Goal: Information Seeking & Learning: Learn about a topic

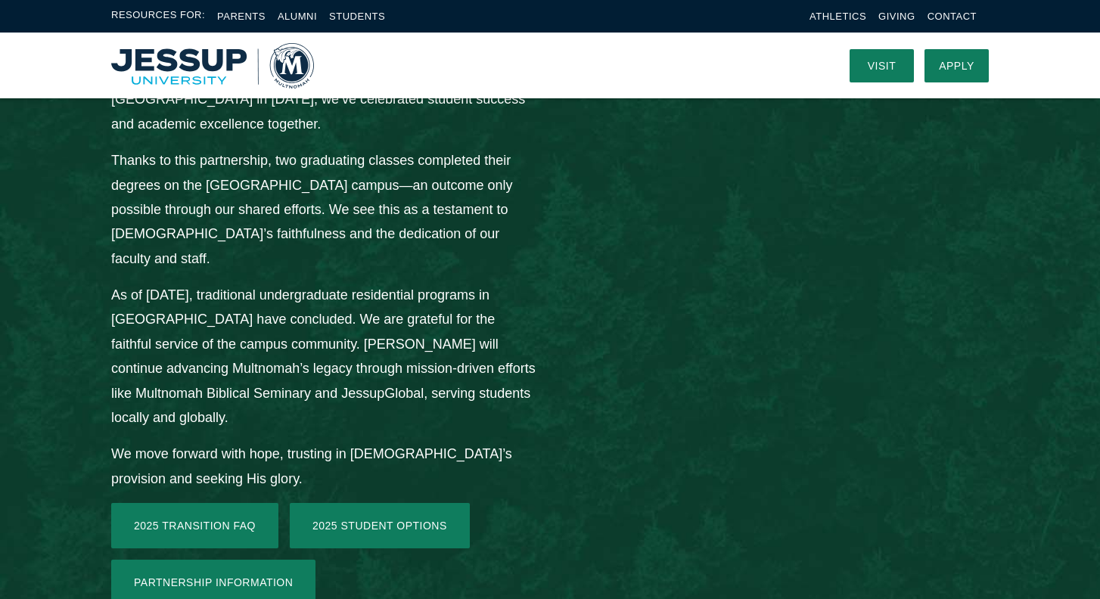
scroll to position [2054, 0]
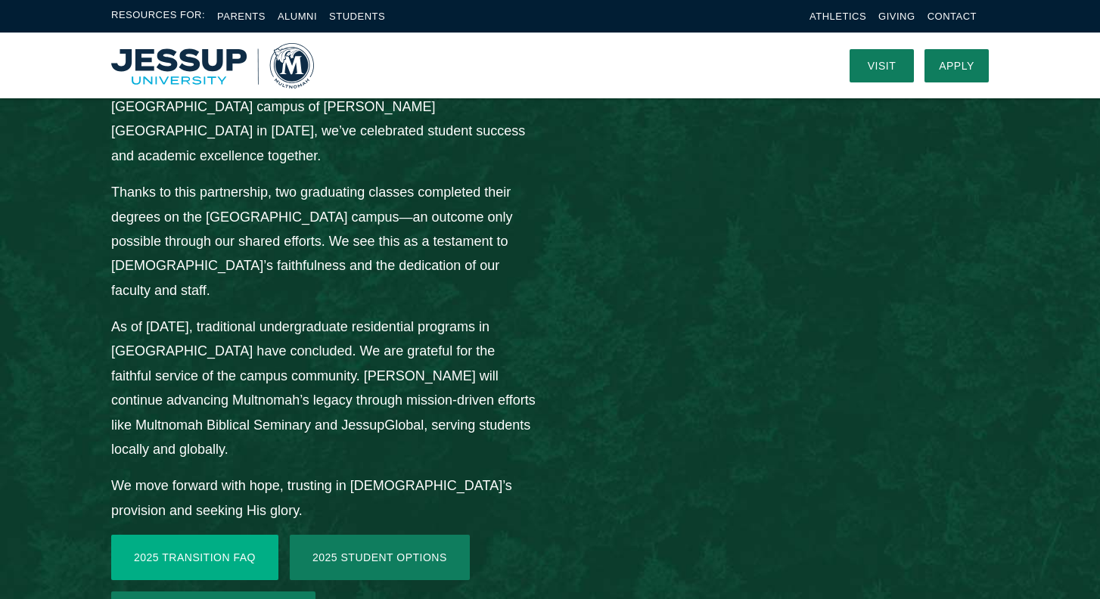
click at [133, 535] on link "2025 Transition FAQ" at bounding box center [194, 557] width 167 height 45
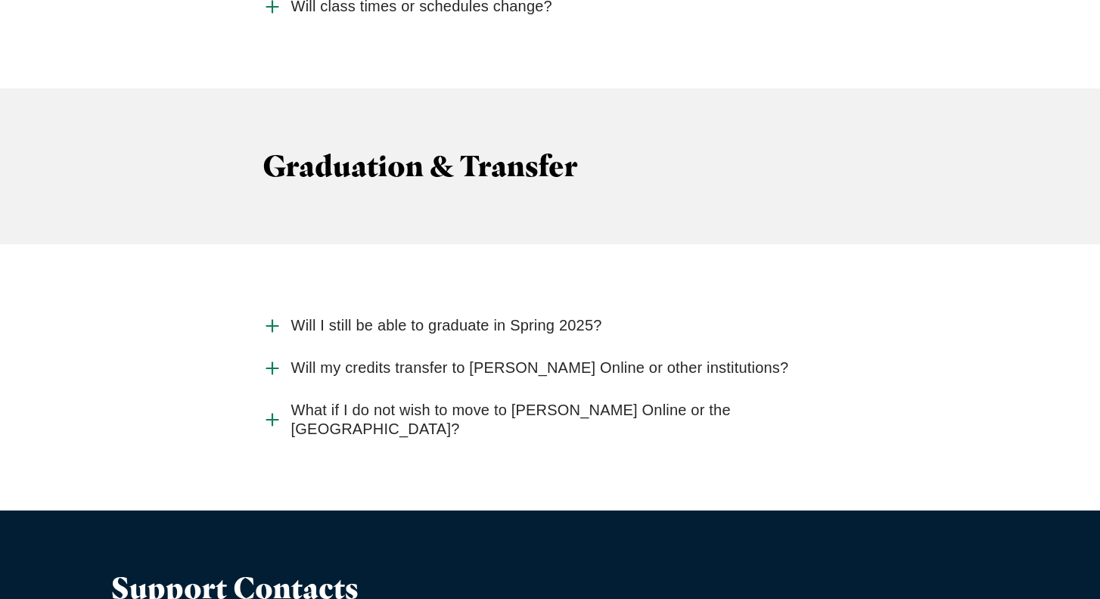
scroll to position [4062, 0]
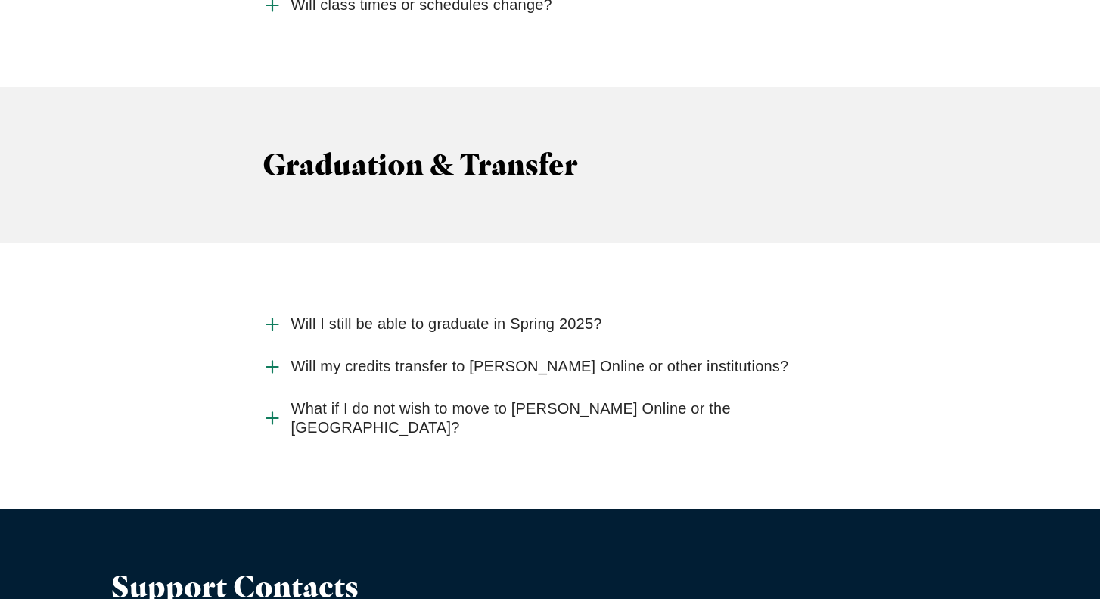
click at [275, 361] on use "Accordion" at bounding box center [271, 366] width 11 height 11
click at [0, 0] on input "Will my credits transfer to Jessup Online or other institutions?" at bounding box center [0, 0] width 0 height 0
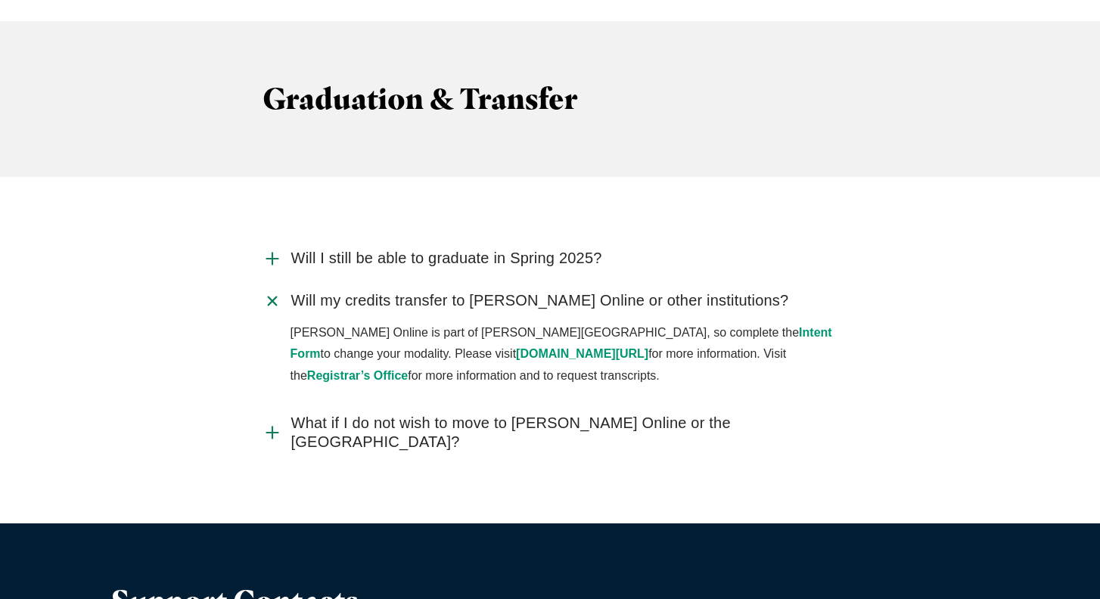
scroll to position [4132, 0]
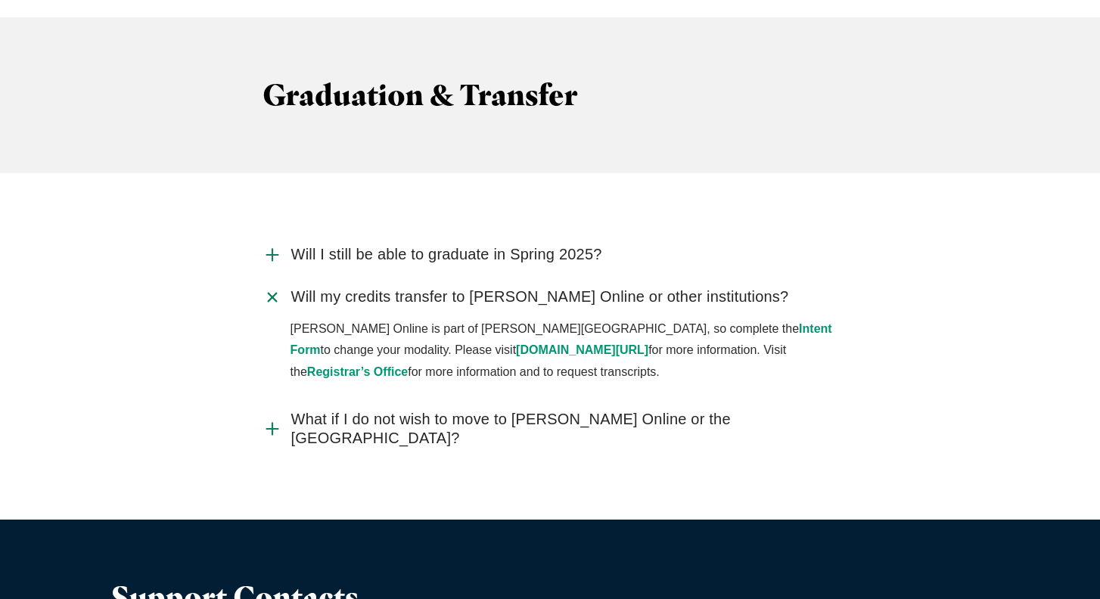
click at [273, 423] on use "Accordion" at bounding box center [271, 428] width 11 height 11
click at [0, 0] on input "What if I do not wish to move to Jessup Online or the Rocklin Campus?" at bounding box center [0, 0] width 0 height 0
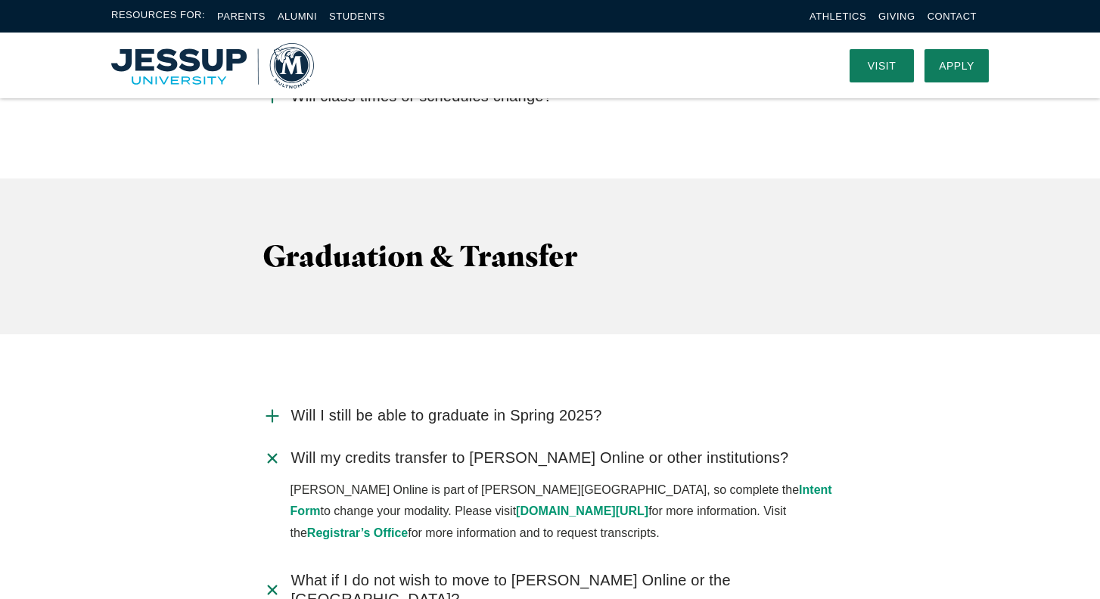
scroll to position [3934, 0]
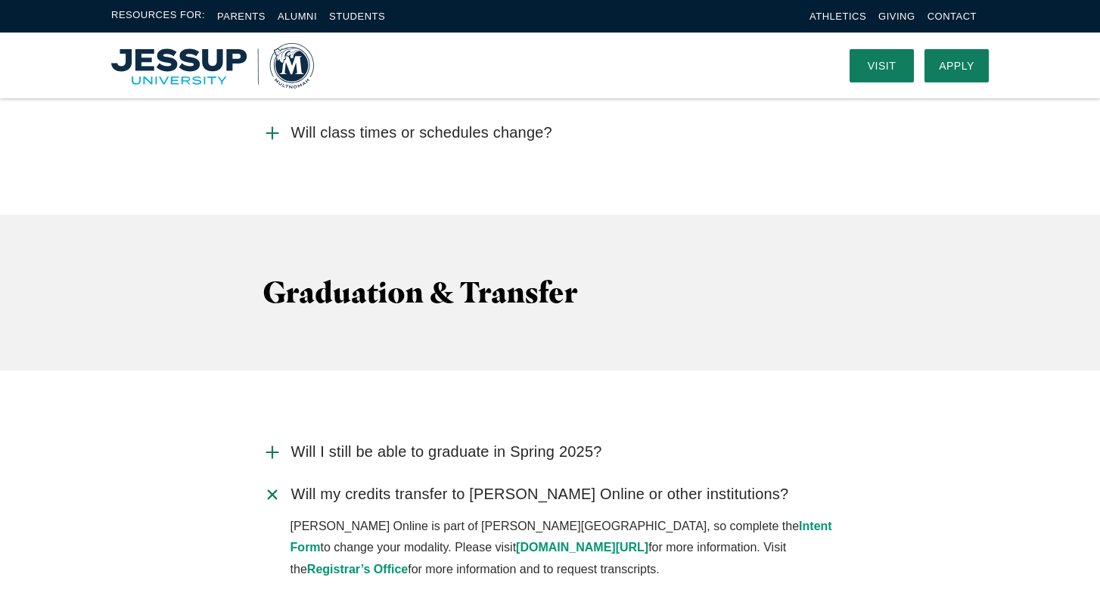
click at [272, 446] on use "Accordion" at bounding box center [271, 451] width 11 height 11
click at [0, 0] on input "Will I still be able to graduate in Spring 2025?" at bounding box center [0, 0] width 0 height 0
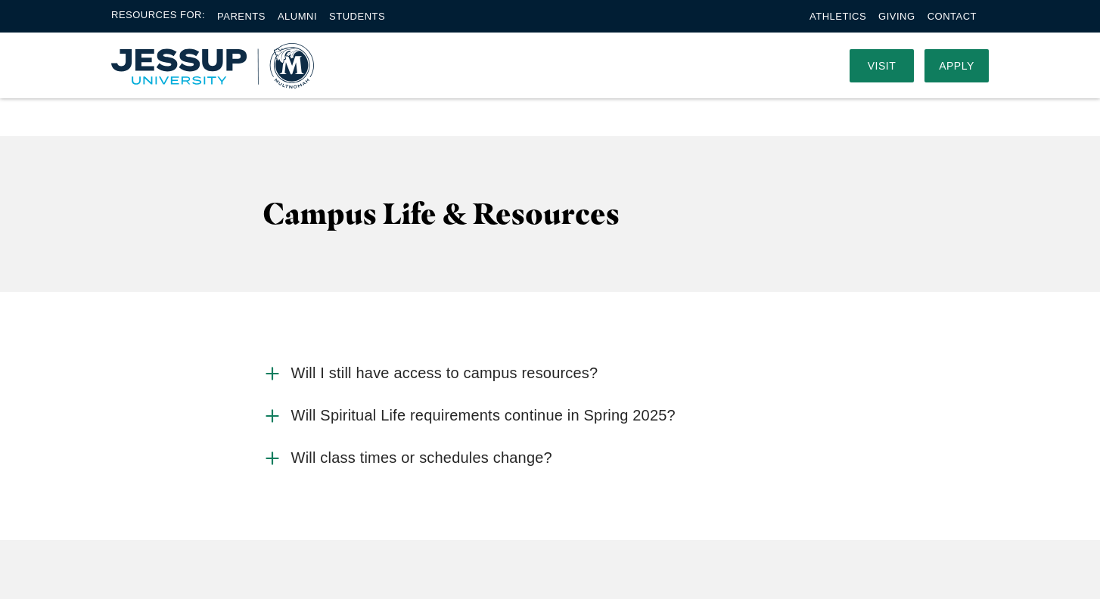
scroll to position [3608, 0]
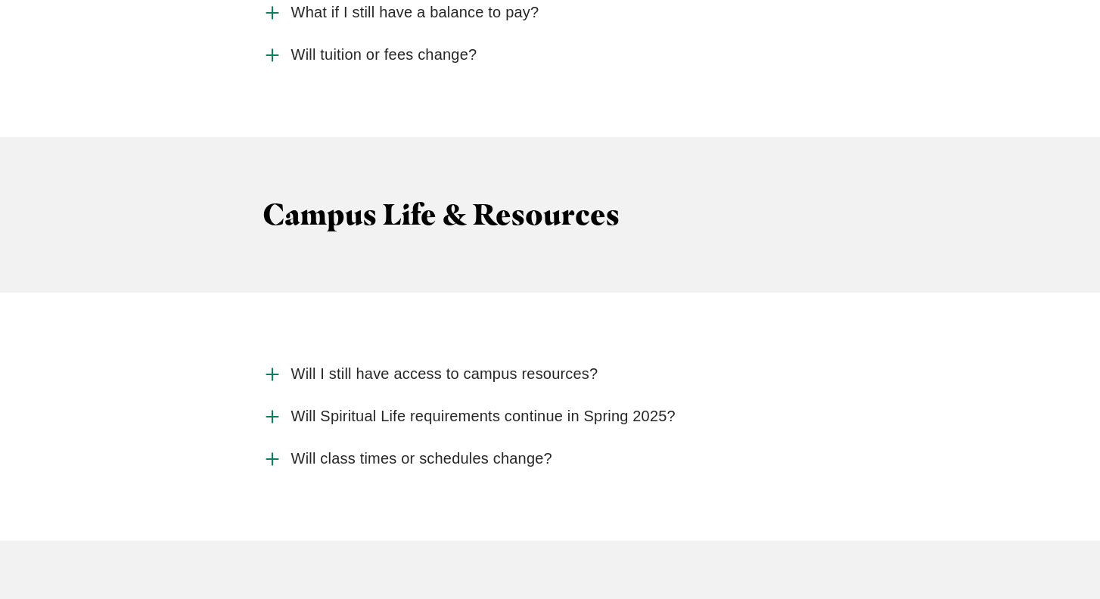
click at [270, 365] on icon "Accordion" at bounding box center [273, 375] width 20 height 20
click at [0, 0] on input "Will I still have access to campus resources?" at bounding box center [0, 0] width 0 height 0
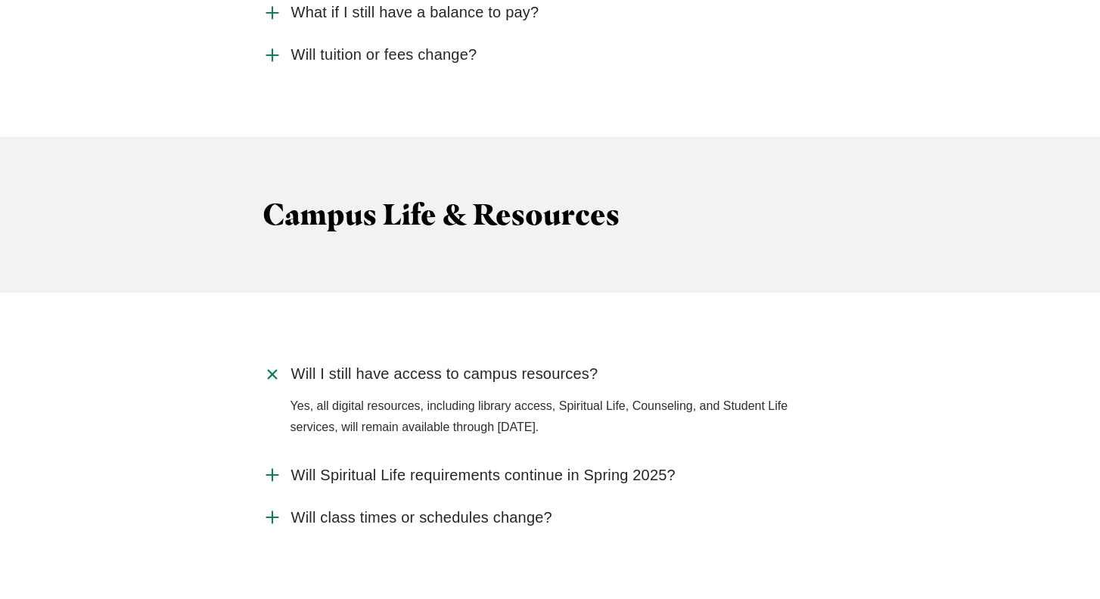
click at [269, 465] on icon "Accordion" at bounding box center [273, 475] width 20 height 20
click at [0, 0] on input "Will Spiritual Life requirements continue in Spring 2025?" at bounding box center [0, 0] width 0 height 0
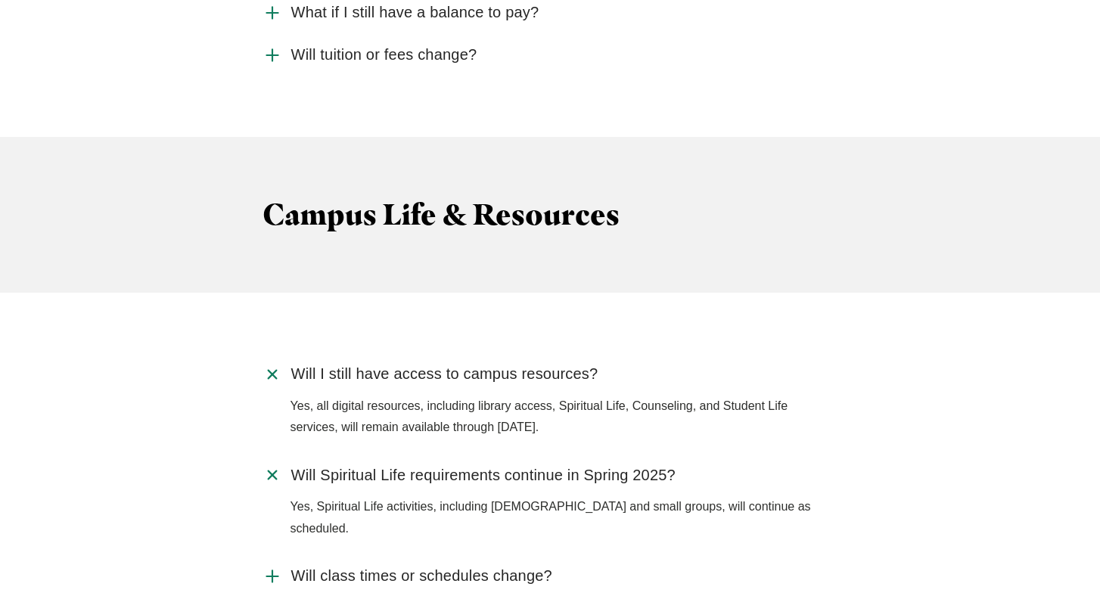
click at [265, 567] on icon "Accordion" at bounding box center [273, 577] width 20 height 20
click at [0, 0] on input "Will class times or schedules change?" at bounding box center [0, 0] width 0 height 0
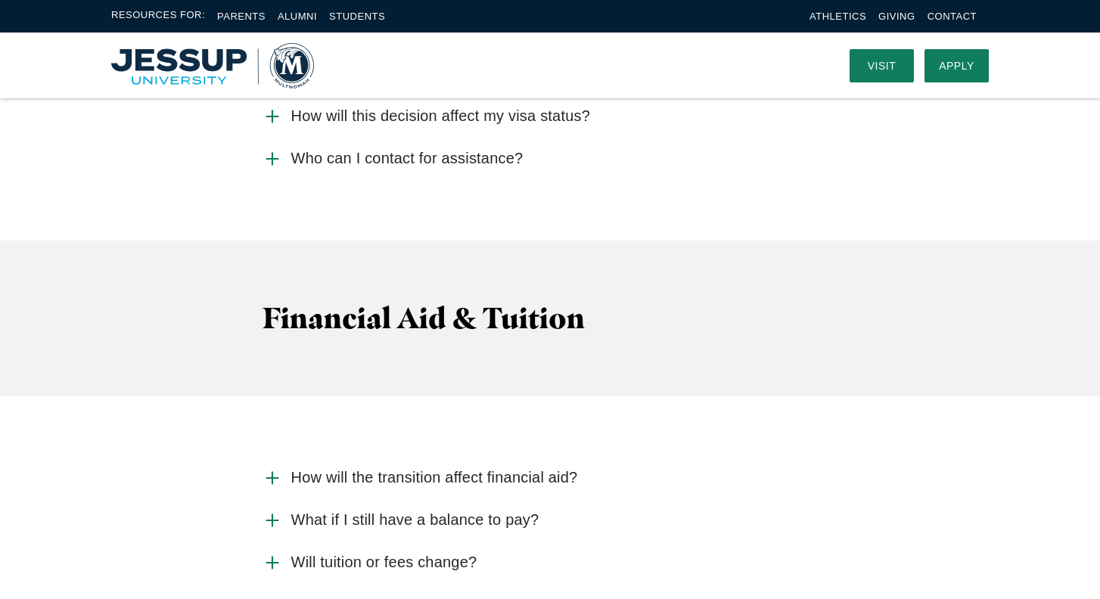
scroll to position [3099, 0]
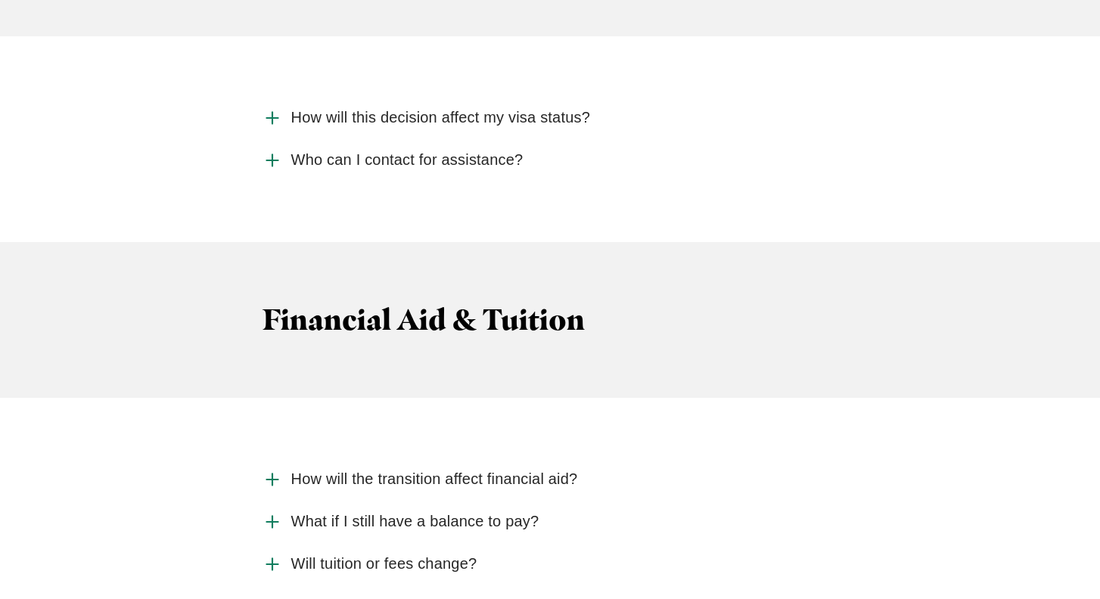
click at [273, 512] on icon "Accordion" at bounding box center [273, 522] width 20 height 20
click at [0, 0] on input "What if I still have a balance to pay?" at bounding box center [0, 0] width 0 height 0
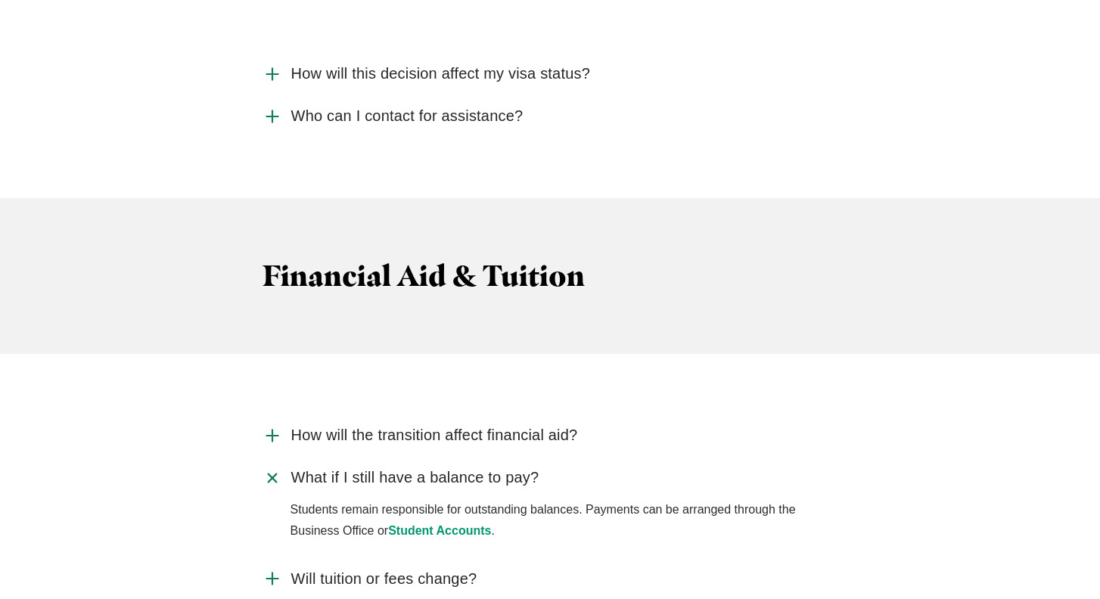
scroll to position [3145, 0]
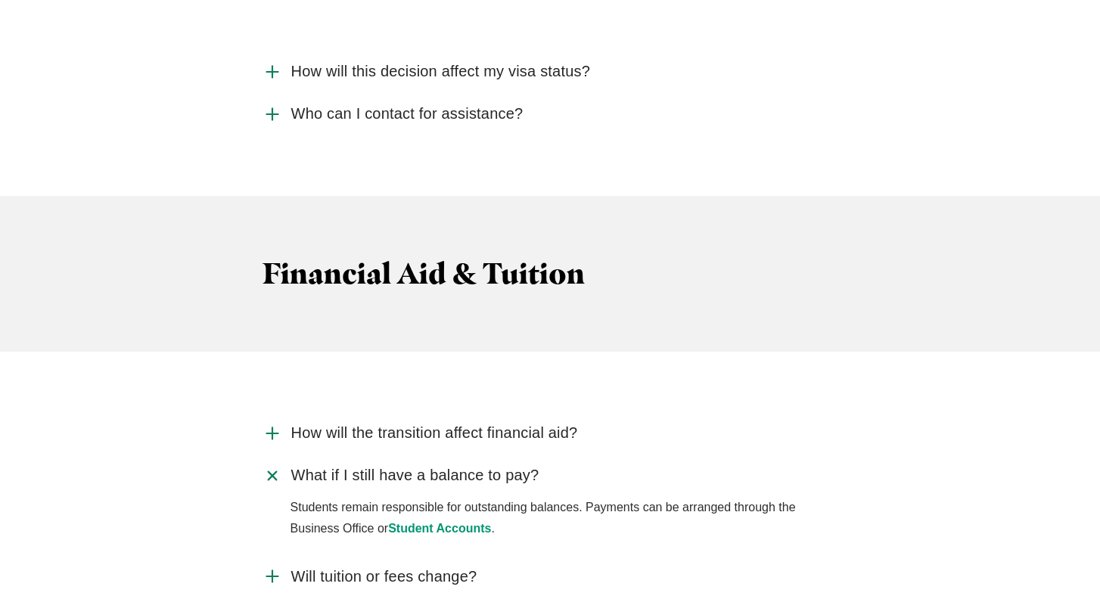
click at [266, 567] on icon "Accordion" at bounding box center [273, 577] width 20 height 20
click at [0, 0] on input "Will tuition or fees change?" at bounding box center [0, 0] width 0 height 0
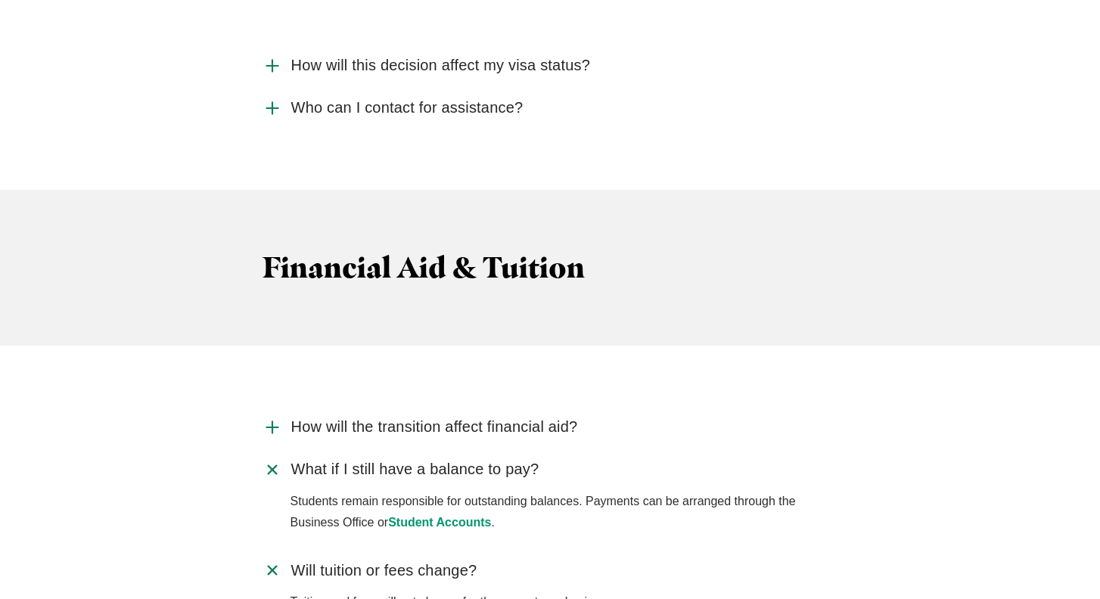
scroll to position [3155, 0]
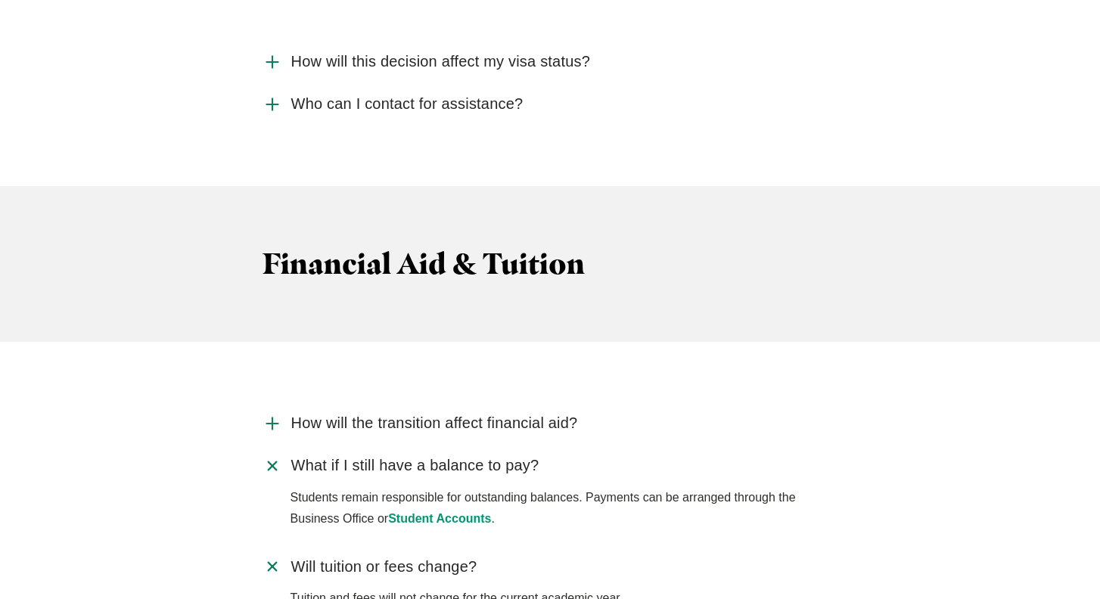
click at [270, 418] on use "Accordion" at bounding box center [271, 423] width 11 height 11
click at [0, 0] on input "How will the transition affect financial aid?" at bounding box center [0, 0] width 0 height 0
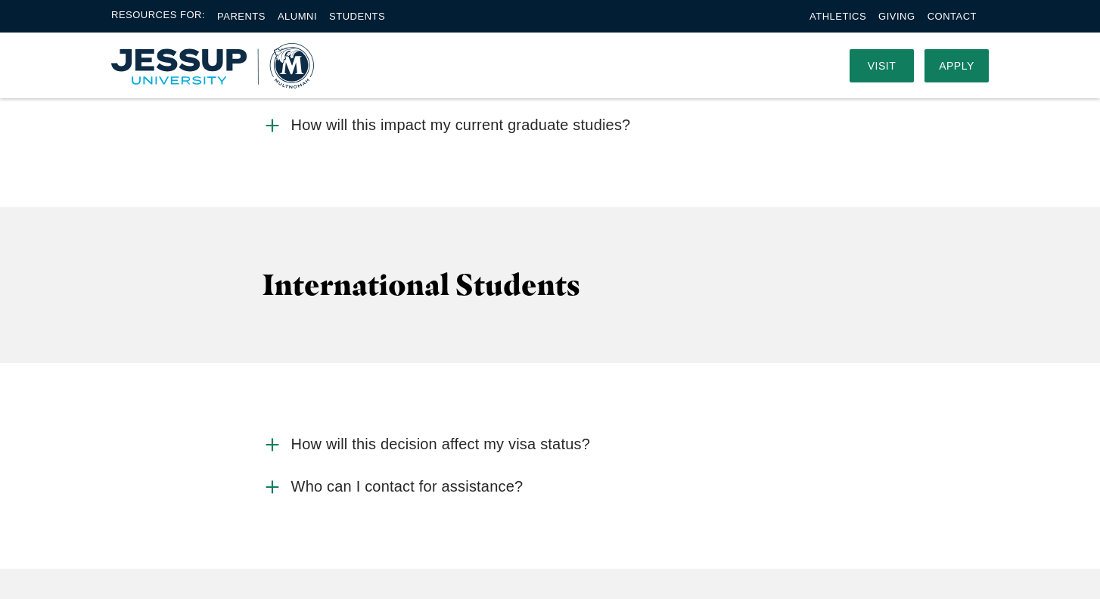
scroll to position [2764, 0]
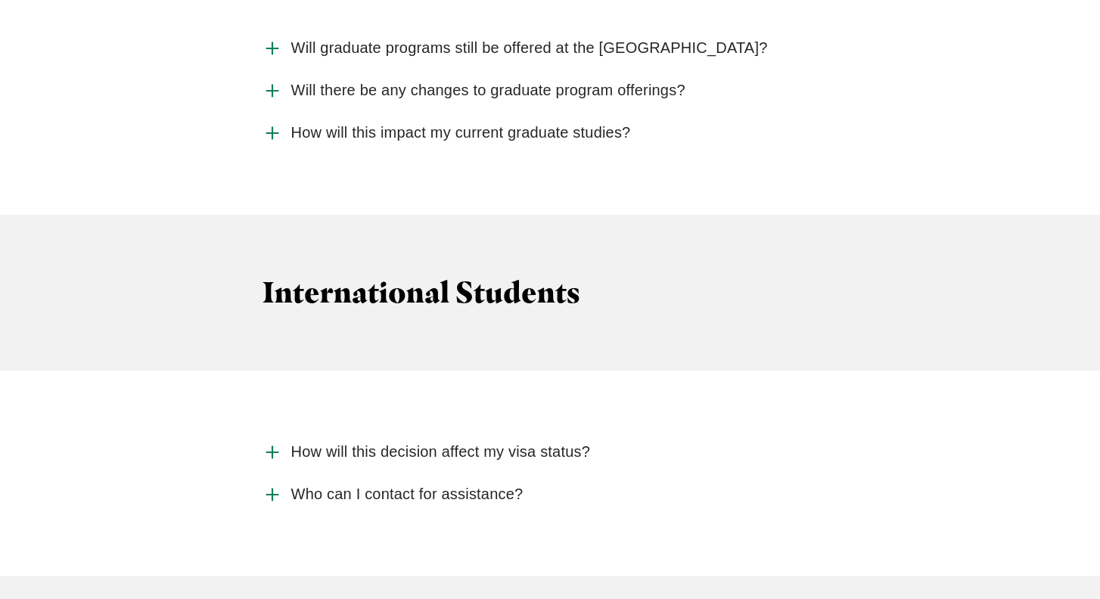
click at [271, 443] on icon "Accordion" at bounding box center [273, 453] width 20 height 20
click at [0, 0] on input "How will this decision affect my visa status?" at bounding box center [0, 0] width 0 height 0
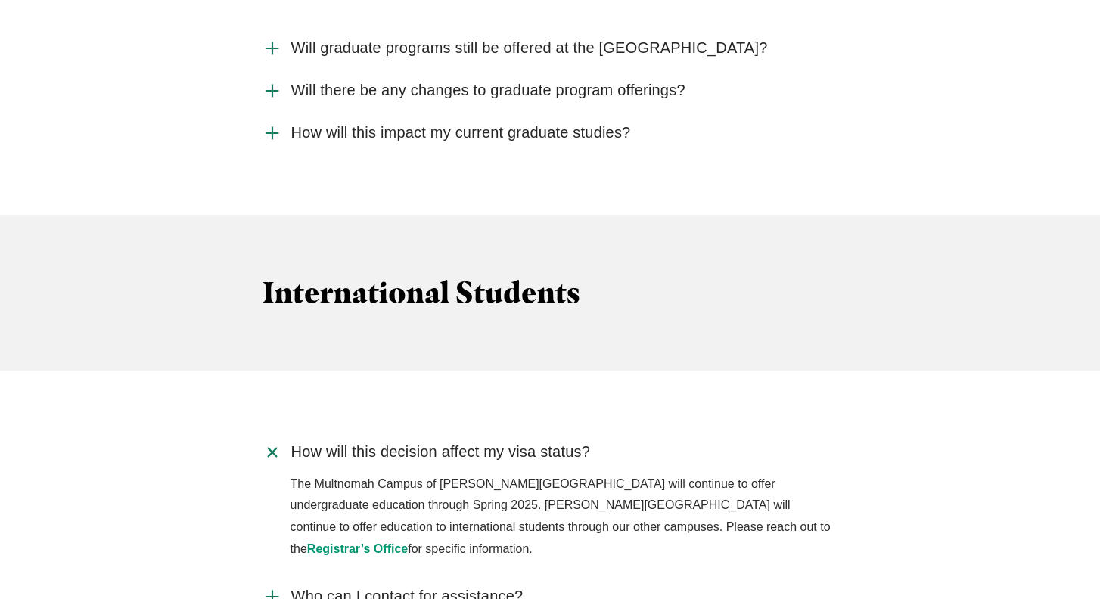
click at [268, 587] on icon "Accordion" at bounding box center [273, 597] width 20 height 20
click at [0, 0] on input "Who can I contact for assistance?" at bounding box center [0, 0] width 0 height 0
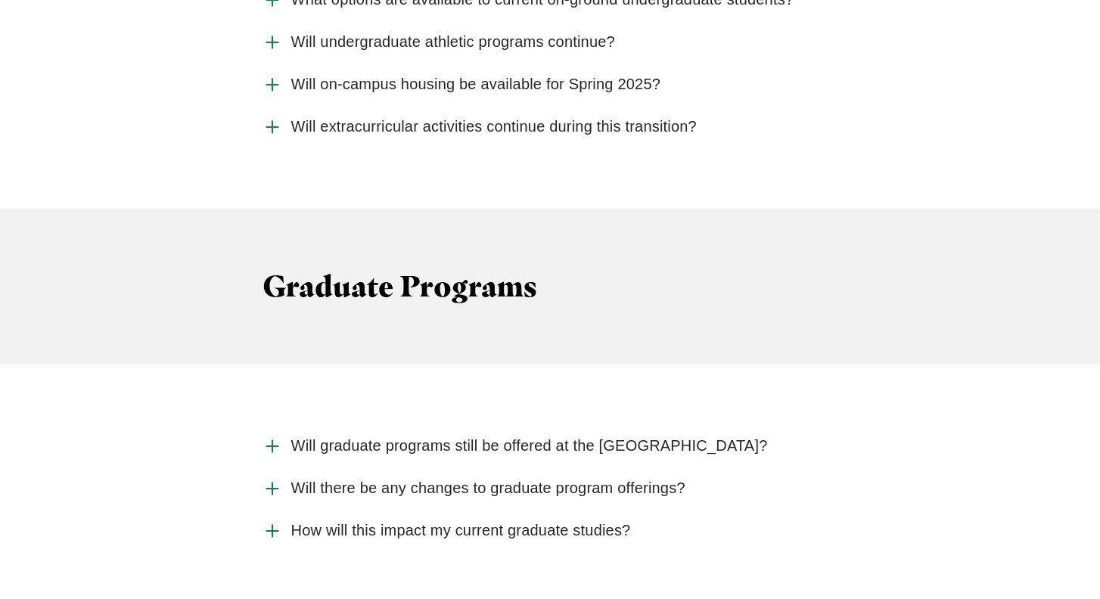
scroll to position [2366, 0]
click at [269, 437] on icon "Accordion" at bounding box center [273, 447] width 20 height 20
click at [0, 0] on input "Will graduate programs still be offered at the Portland Campus?" at bounding box center [0, 0] width 0 height 0
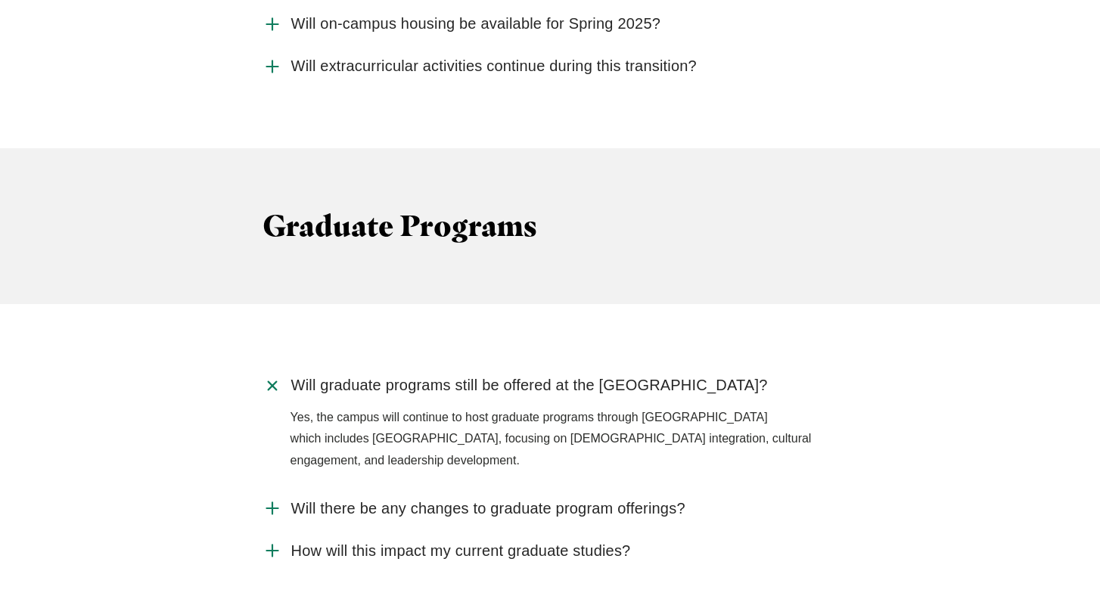
scroll to position [2428, 0]
click at [272, 502] on use "Accordion" at bounding box center [271, 507] width 11 height 11
click at [0, 0] on input "Will there be any changes to graduate program offerings?" at bounding box center [0, 0] width 0 height 0
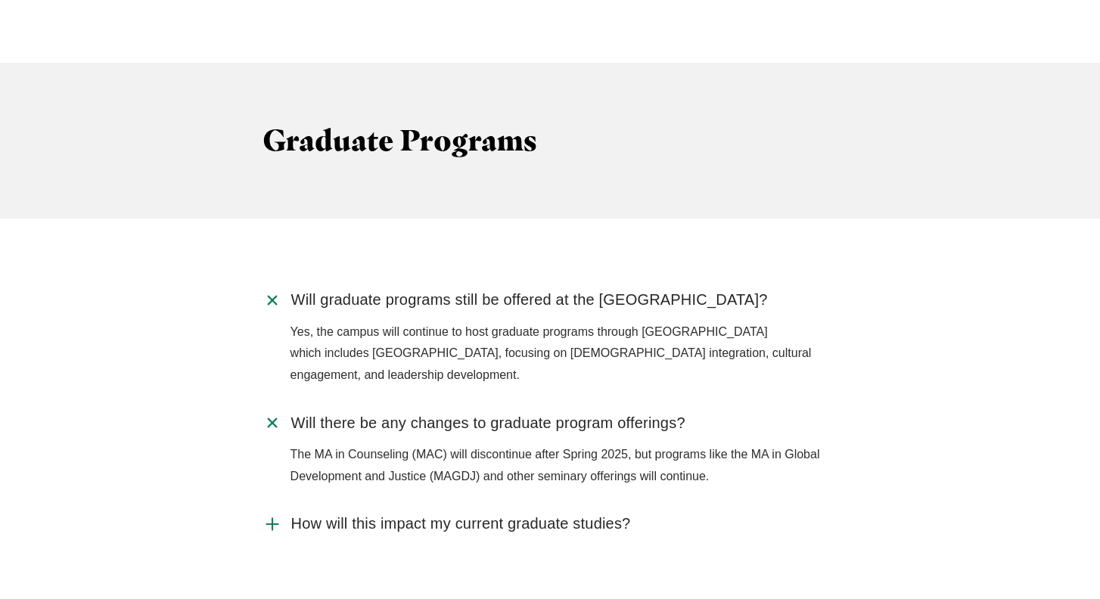
scroll to position [2515, 0]
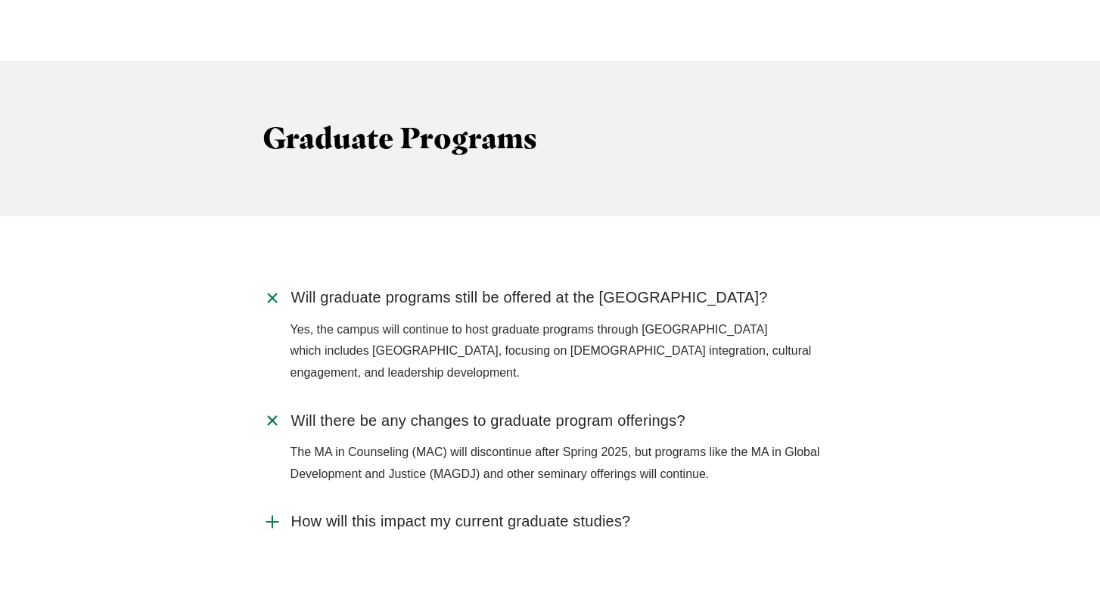
click at [265, 512] on icon "Accordion" at bounding box center [273, 522] width 20 height 20
click at [0, 0] on input "How will this impact my current graduate studies?" at bounding box center [0, 0] width 0 height 0
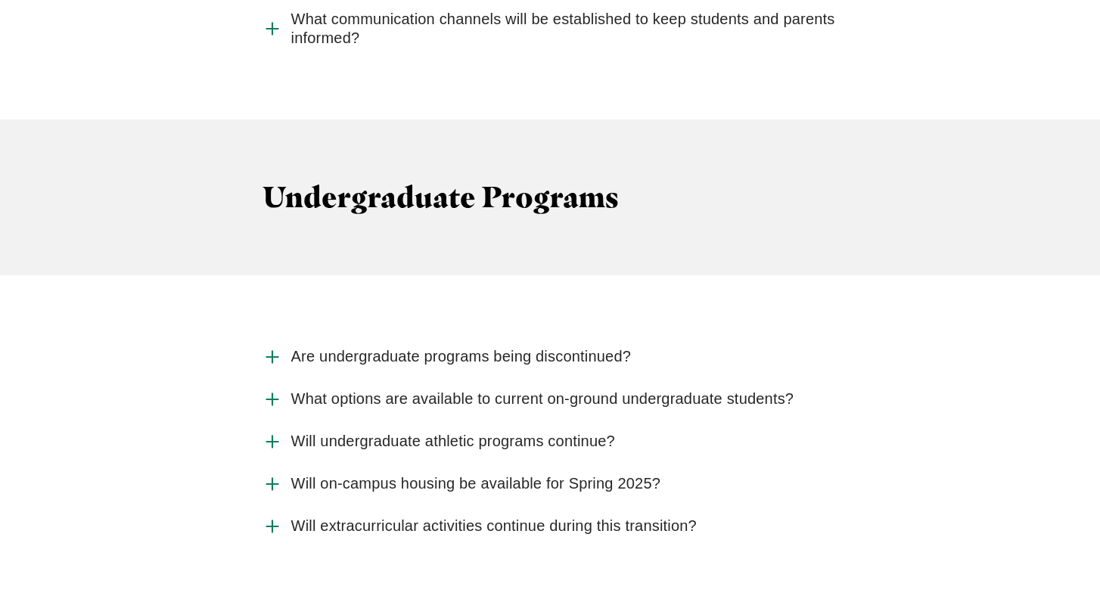
scroll to position [1970, 0]
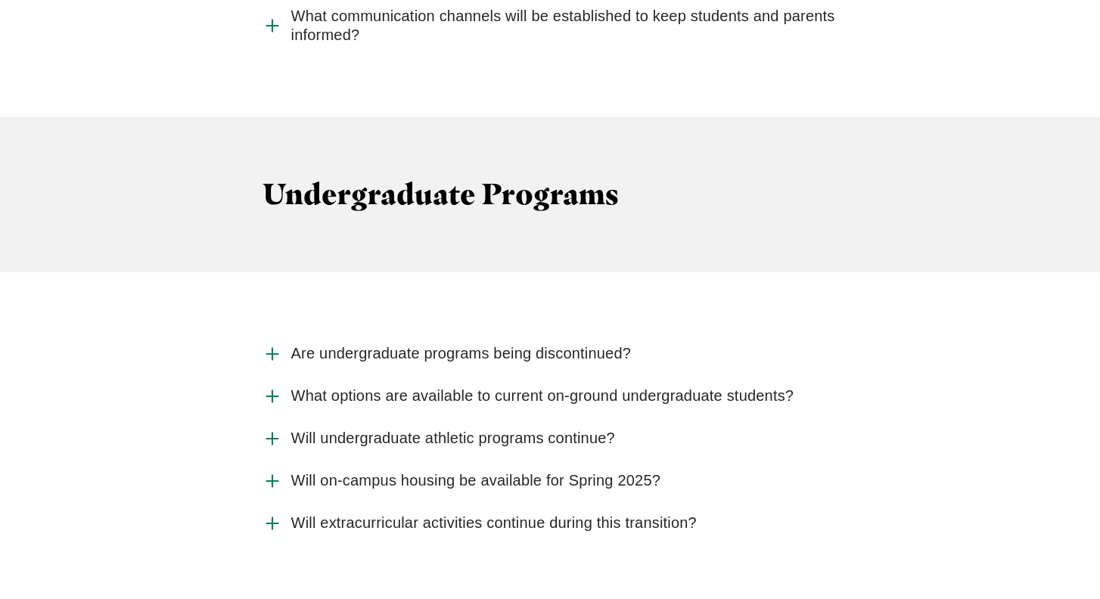
click at [275, 348] on use "Accordion" at bounding box center [271, 353] width 11 height 11
click at [0, 0] on input "Are undergraduate programs being discontinued?" at bounding box center [0, 0] width 0 height 0
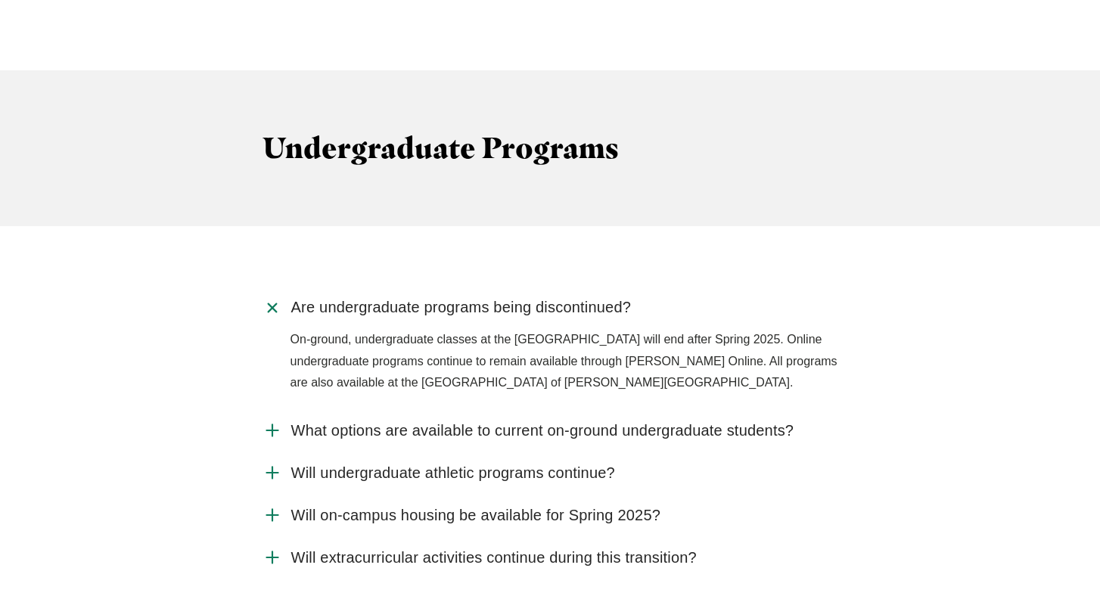
scroll to position [2020, 0]
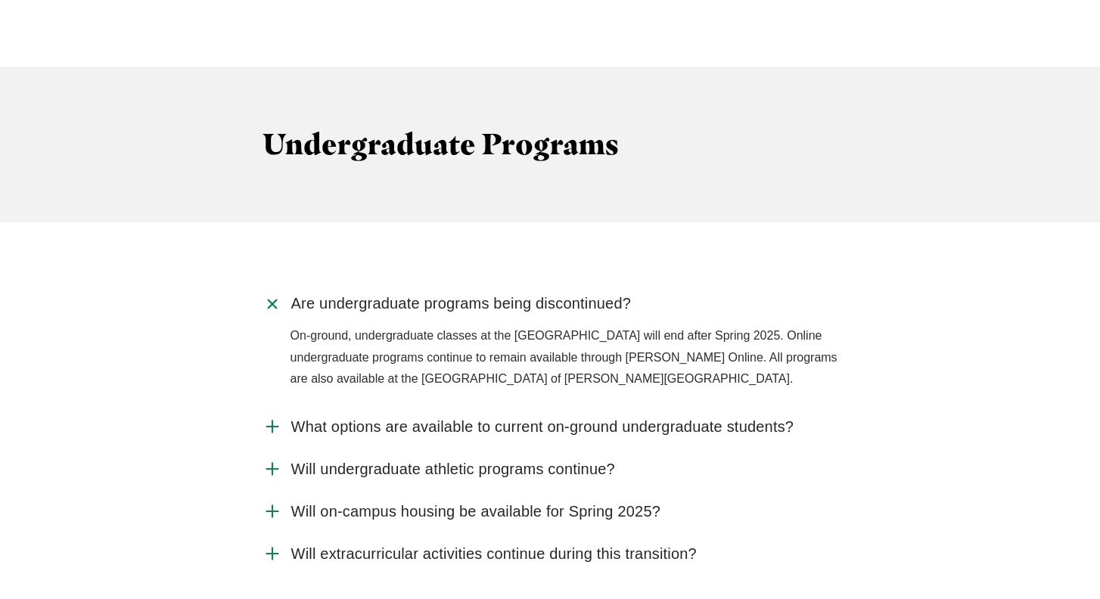
click at [272, 421] on use "Accordion" at bounding box center [271, 426] width 11 height 11
click at [0, 0] on input "What options are available to current on-ground undergraduate students?" at bounding box center [0, 0] width 0 height 0
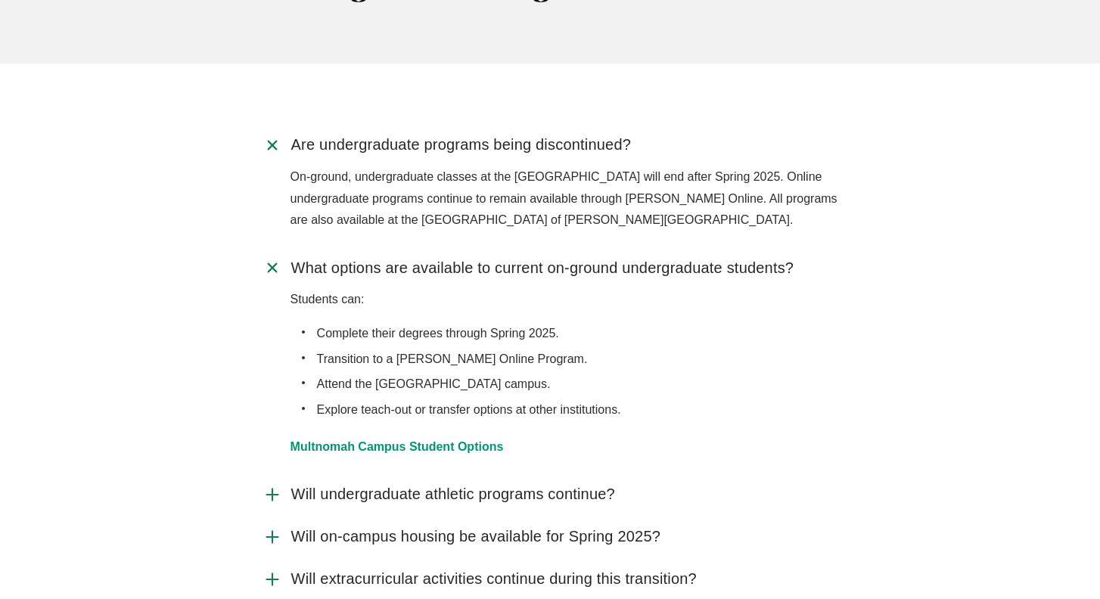
scroll to position [2189, 0]
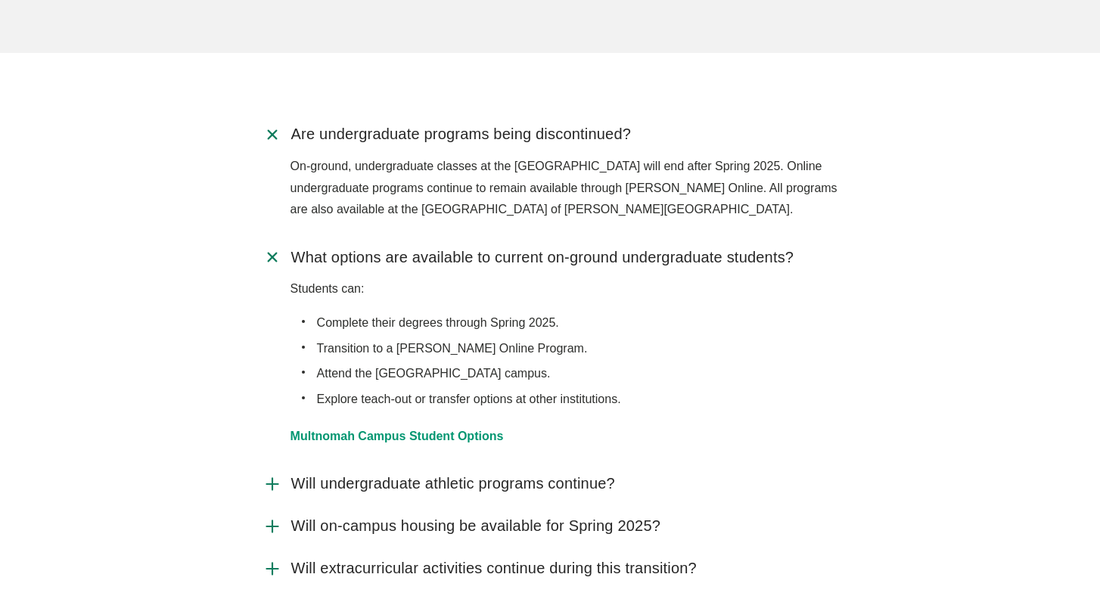
click at [272, 249] on use "Accordion" at bounding box center [272, 257] width 16 height 16
click at [0, 0] on input "What options are available to current on-ground undergraduate students?" at bounding box center [0, 0] width 0 height 0
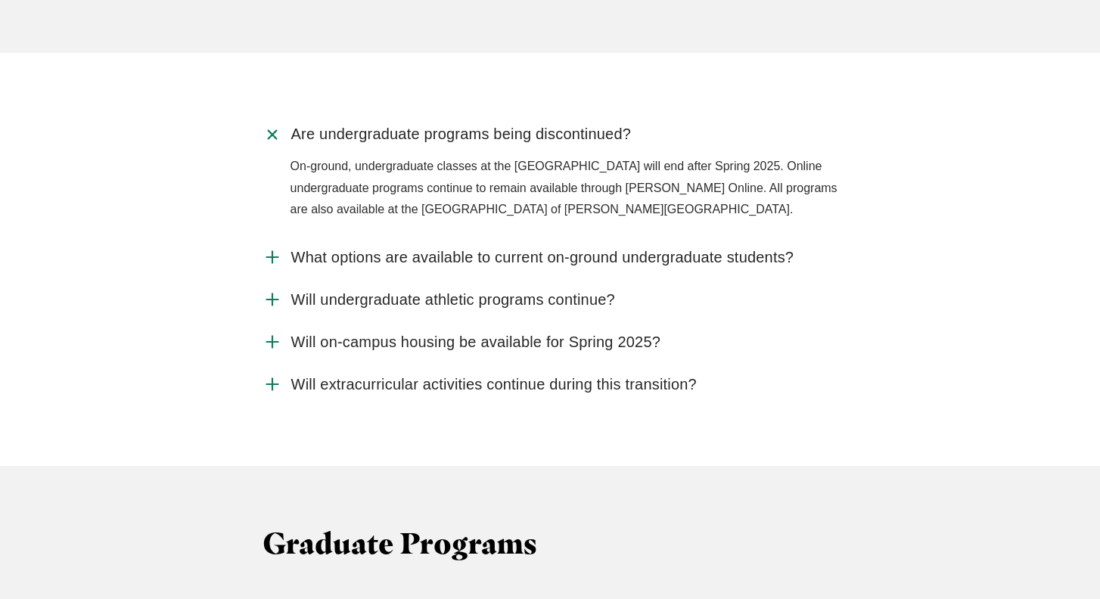
click at [275, 290] on icon "Accordion" at bounding box center [273, 300] width 20 height 20
click at [0, 0] on input "Will undergraduate athletic programs continue?" at bounding box center [0, 0] width 0 height 0
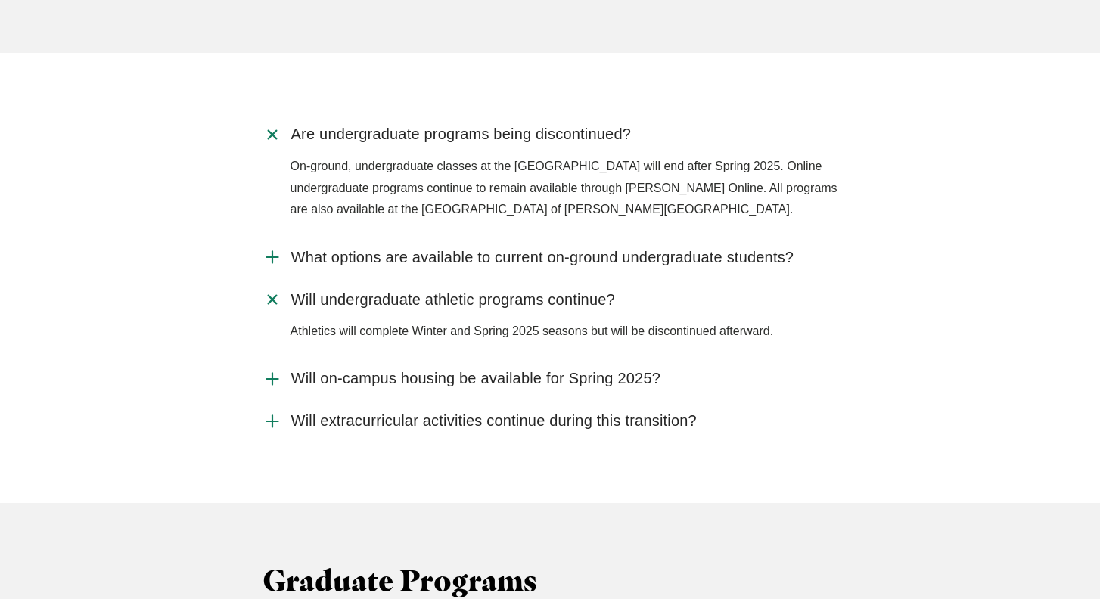
click at [276, 369] on icon "Accordion" at bounding box center [273, 379] width 20 height 20
click at [0, 0] on input "Will on-campus housing be available for Spring 2025?" at bounding box center [0, 0] width 0 height 0
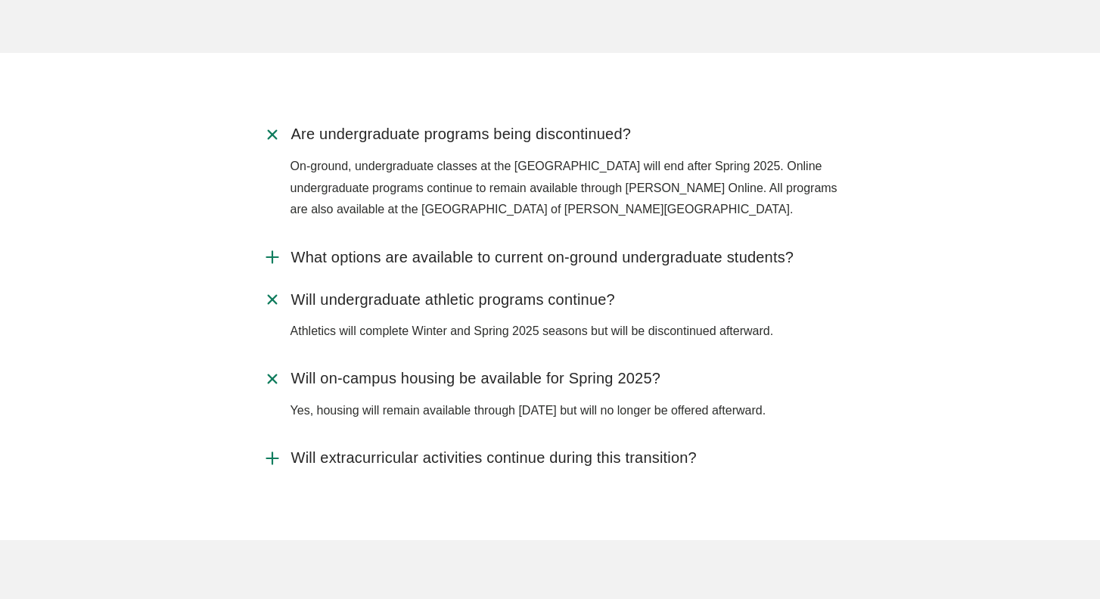
click at [270, 286] on icon "Accordion" at bounding box center [272, 300] width 28 height 28
click at [0, 0] on input "Will undergraduate athletic programs continue?" at bounding box center [0, 0] width 0 height 0
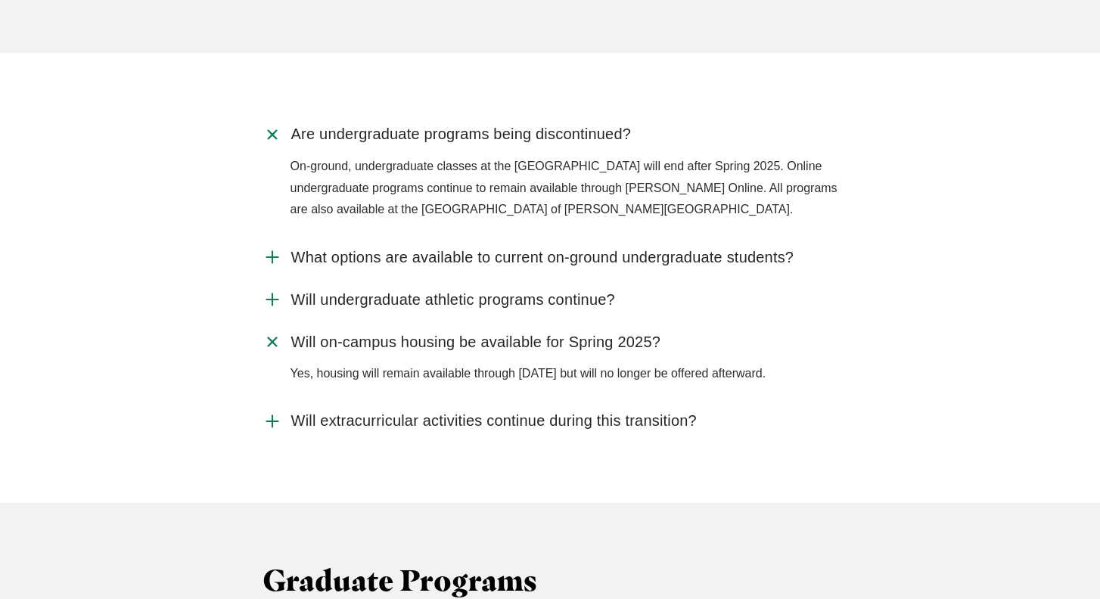
click at [268, 334] on use "Accordion" at bounding box center [272, 342] width 16 height 16
click at [0, 0] on input "Will on-campus housing be available for Spring 2025?" at bounding box center [0, 0] width 0 height 0
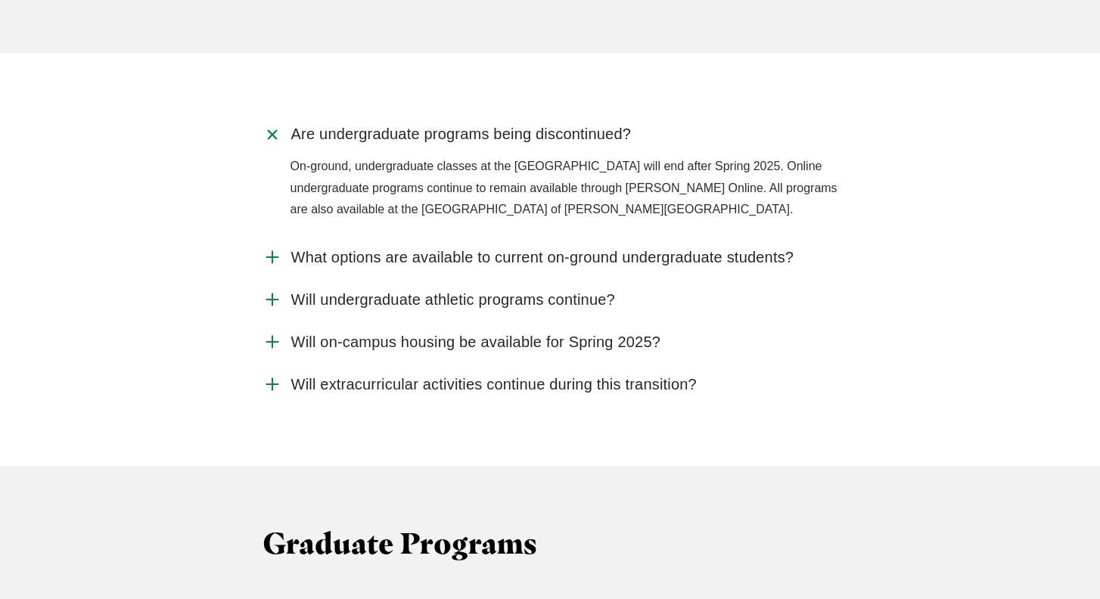
click at [269, 379] on use "Accordion" at bounding box center [271, 384] width 11 height 11
click at [0, 0] on input "Will extracurricular activities continue during this transition?" at bounding box center [0, 0] width 0 height 0
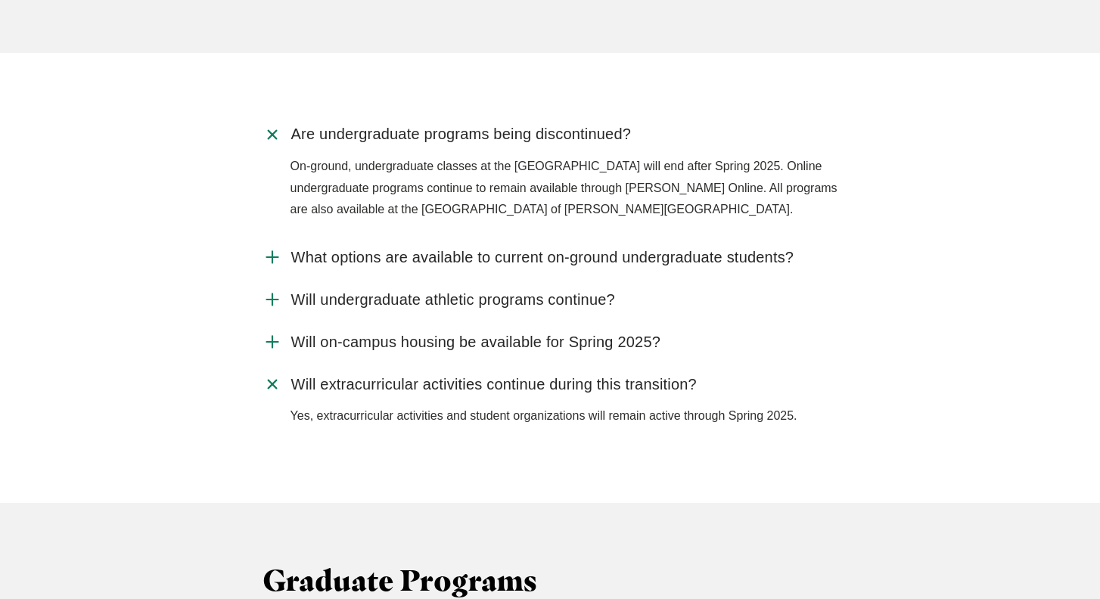
click at [269, 371] on icon "Accordion" at bounding box center [272, 385] width 28 height 28
click at [0, 0] on input "Will extracurricular activities continue during this transition?" at bounding box center [0, 0] width 0 height 0
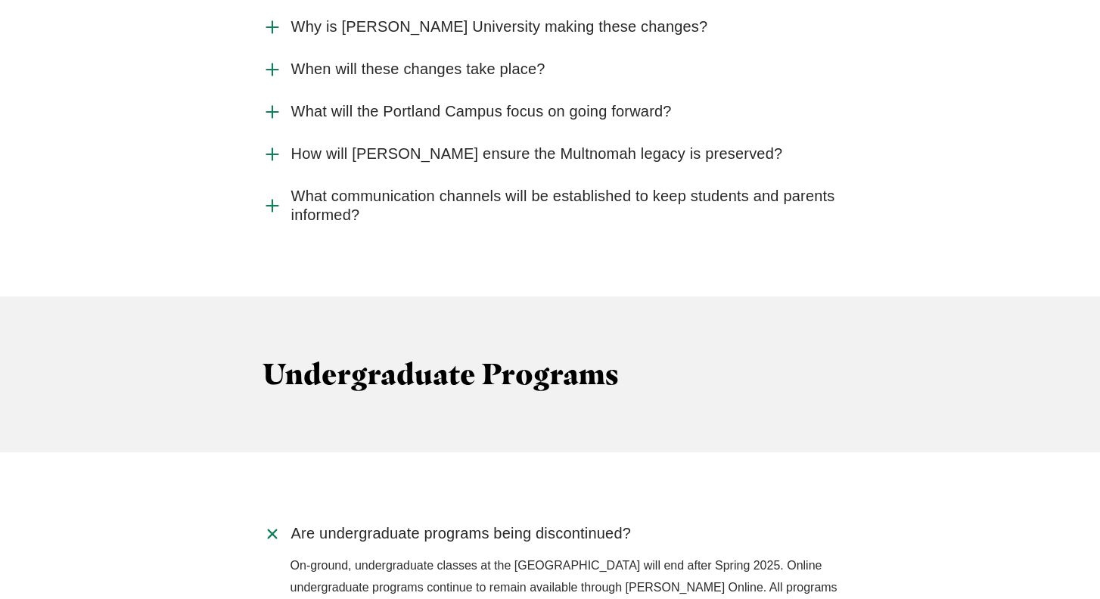
scroll to position [1833, 0]
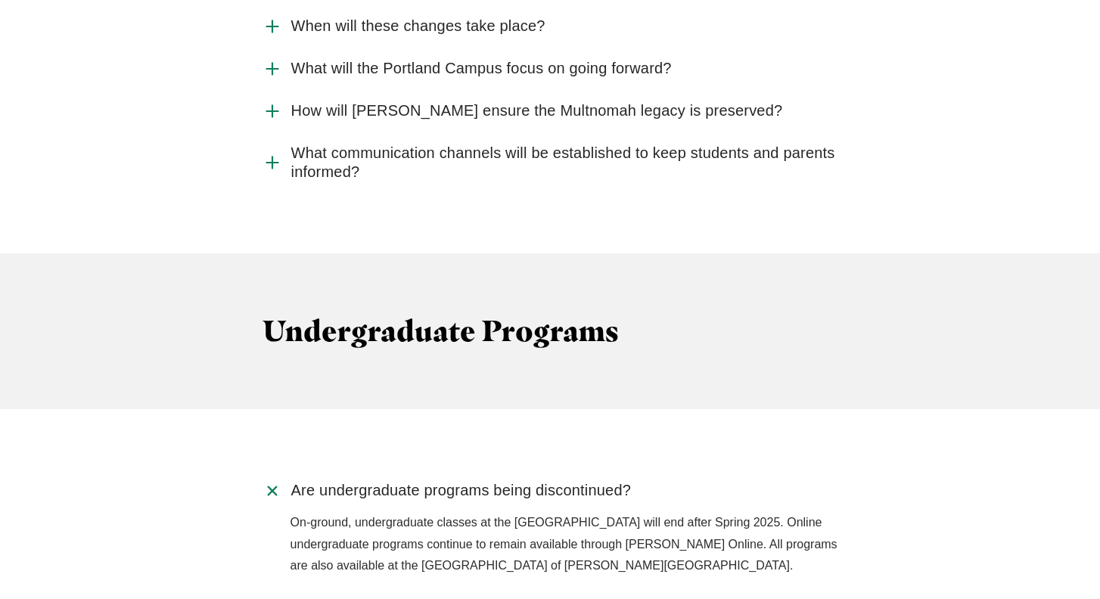
click at [273, 477] on icon "Accordion" at bounding box center [272, 491] width 28 height 28
click at [0, 0] on input "Are undergraduate programs being discontinued?" at bounding box center [0, 0] width 0 height 0
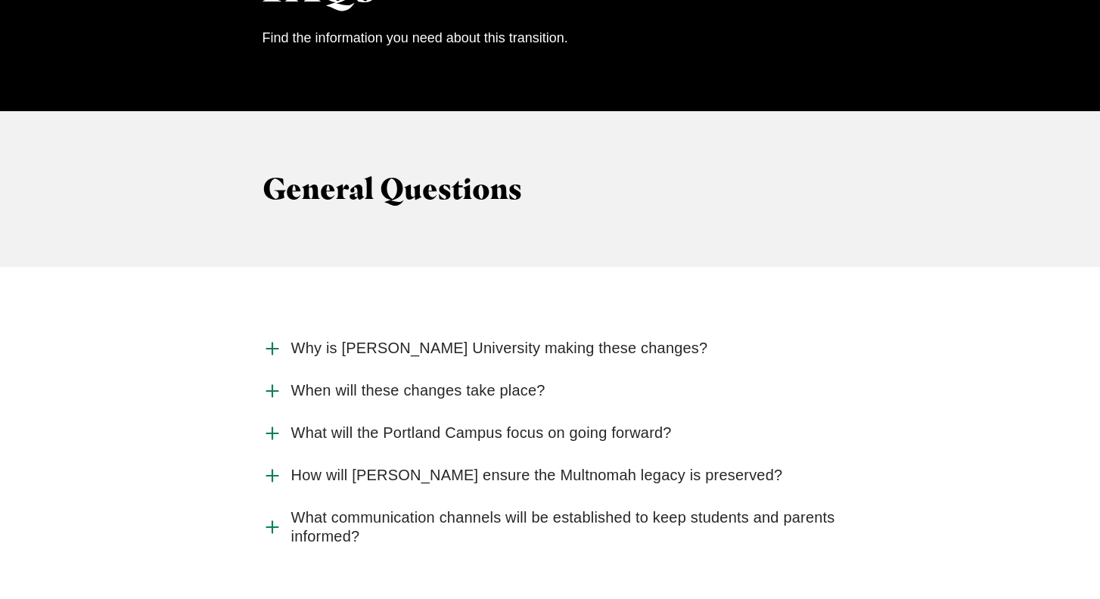
scroll to position [1486, 0]
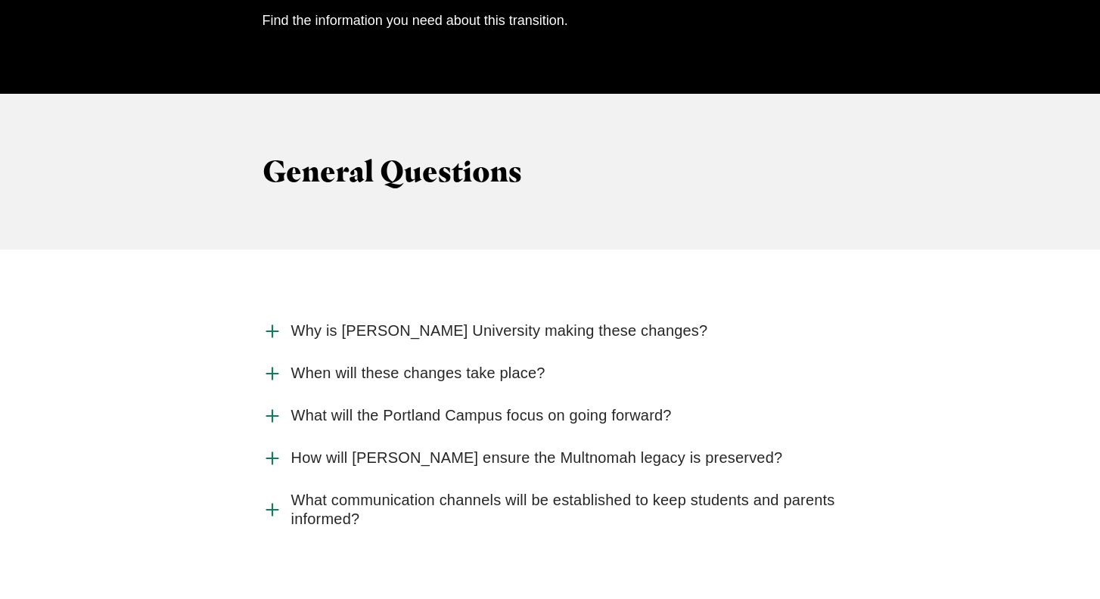
click at [272, 325] on use "Accordion" at bounding box center [271, 330] width 11 height 11
click at [0, 0] on input "Why is Jessup University making these changes?" at bounding box center [0, 0] width 0 height 0
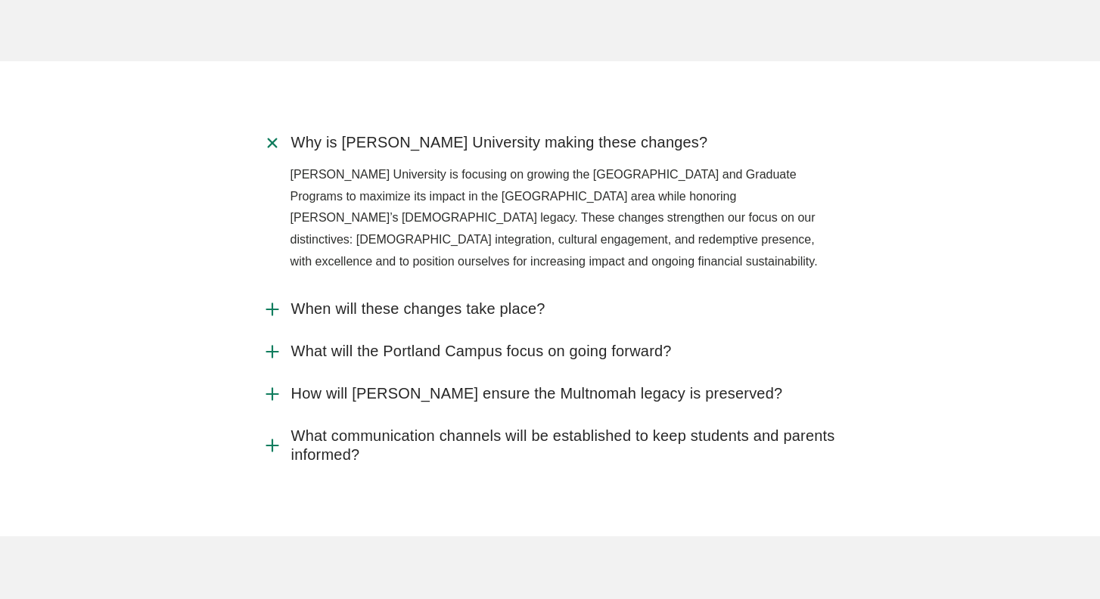
scroll to position [1676, 0]
click at [272, 302] on use "Accordion" at bounding box center [271, 307] width 11 height 11
click at [0, 0] on input "When will these changes take place?" at bounding box center [0, 0] width 0 height 0
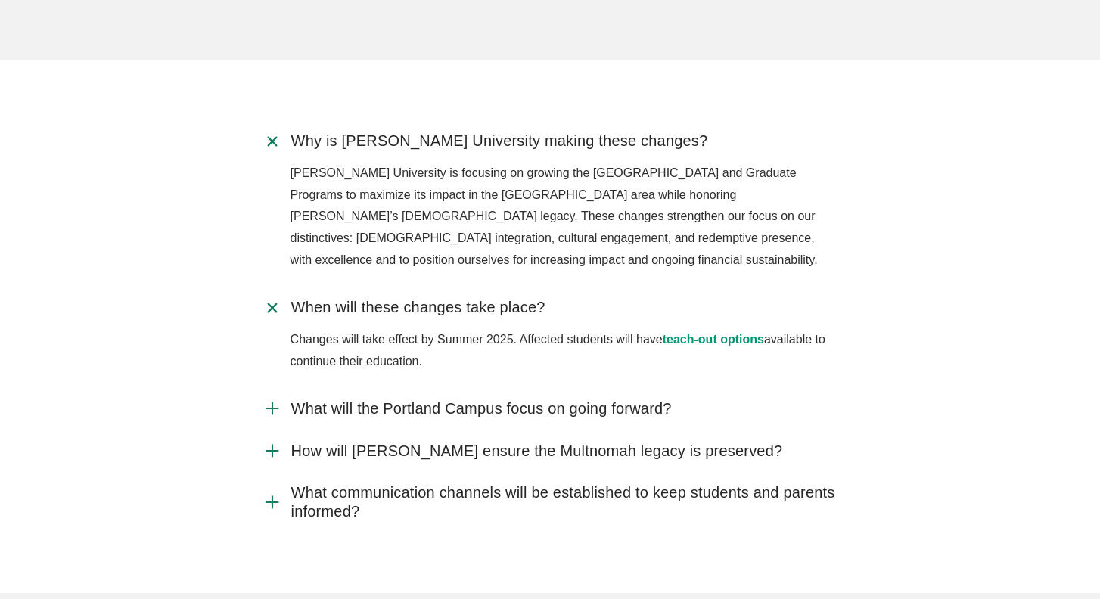
click at [268, 300] on use "Accordion" at bounding box center [272, 308] width 16 height 16
click at [0, 0] on input "When will these changes take place?" at bounding box center [0, 0] width 0 height 0
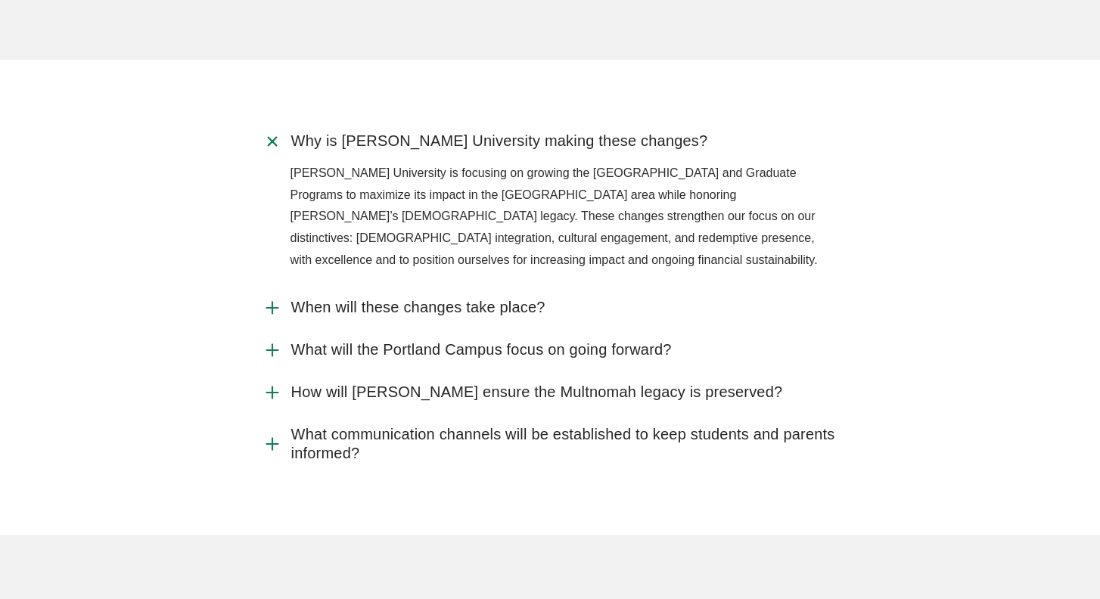
click at [271, 344] on use "Accordion" at bounding box center [271, 349] width 11 height 11
click at [0, 0] on input "What will the Portland Campus focus on going forward?" at bounding box center [0, 0] width 0 height 0
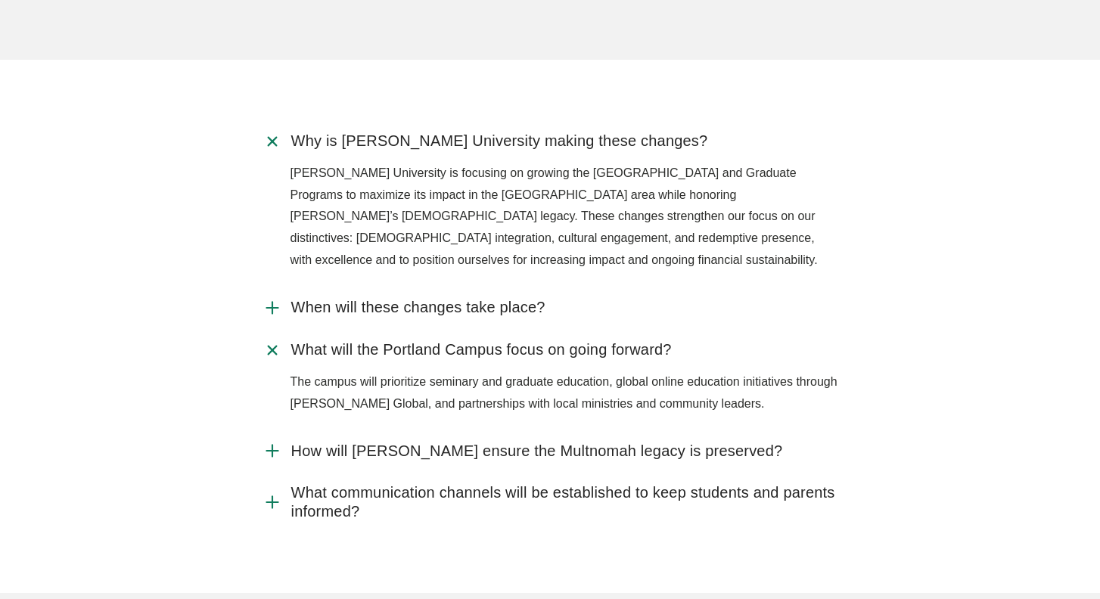
click at [269, 336] on icon "Accordion" at bounding box center [272, 350] width 28 height 28
click at [0, 0] on input "What will the Portland Campus focus on going forward?" at bounding box center [0, 0] width 0 height 0
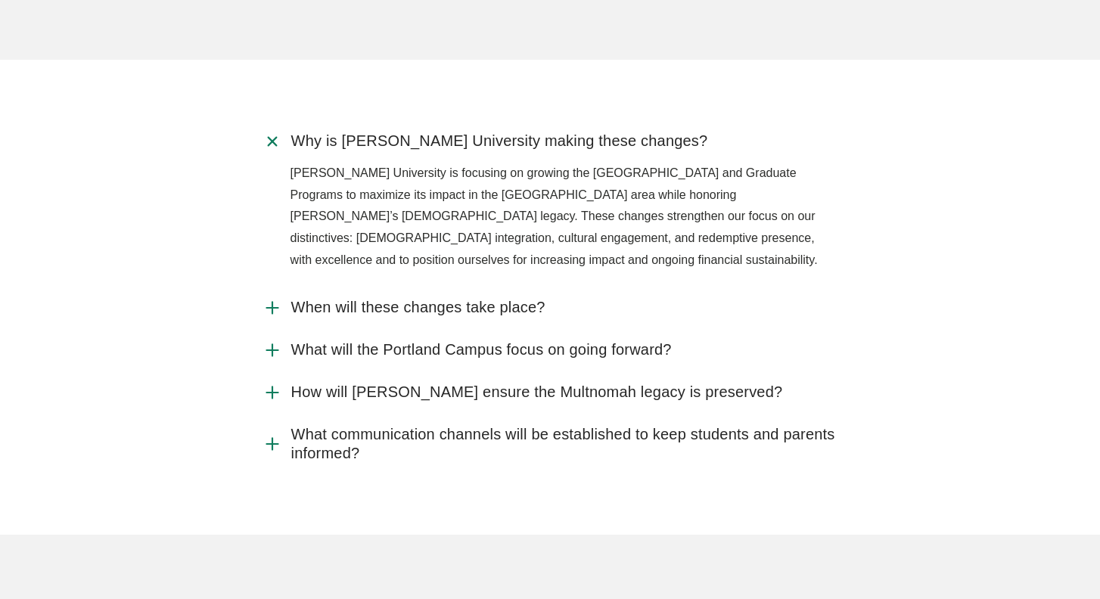
click at [274, 133] on use "Accordion" at bounding box center [272, 141] width 16 height 16
click at [0, 0] on input "Why is Jessup University making these changes?" at bounding box center [0, 0] width 0 height 0
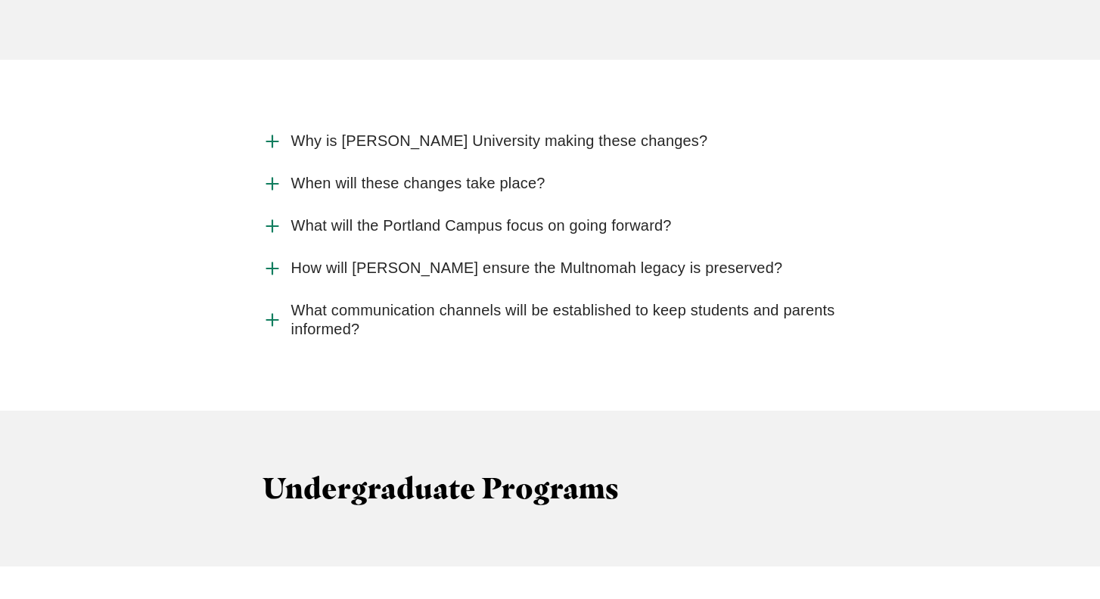
click at [271, 259] on icon "Accordion" at bounding box center [273, 269] width 20 height 20
click at [0, 0] on input "How will Jessup ensure the Multnomah legacy is preserved?" at bounding box center [0, 0] width 0 height 0
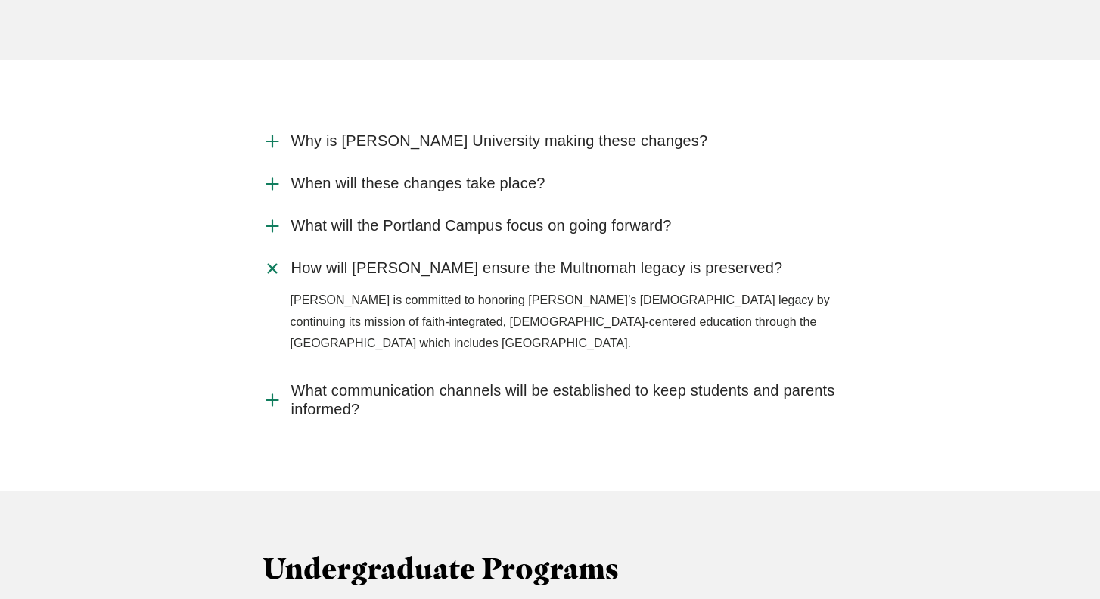
click at [271, 260] on use "Accordion" at bounding box center [272, 268] width 16 height 16
click at [0, 0] on input "How will Jessup ensure the Multnomah legacy is preserved?" at bounding box center [0, 0] width 0 height 0
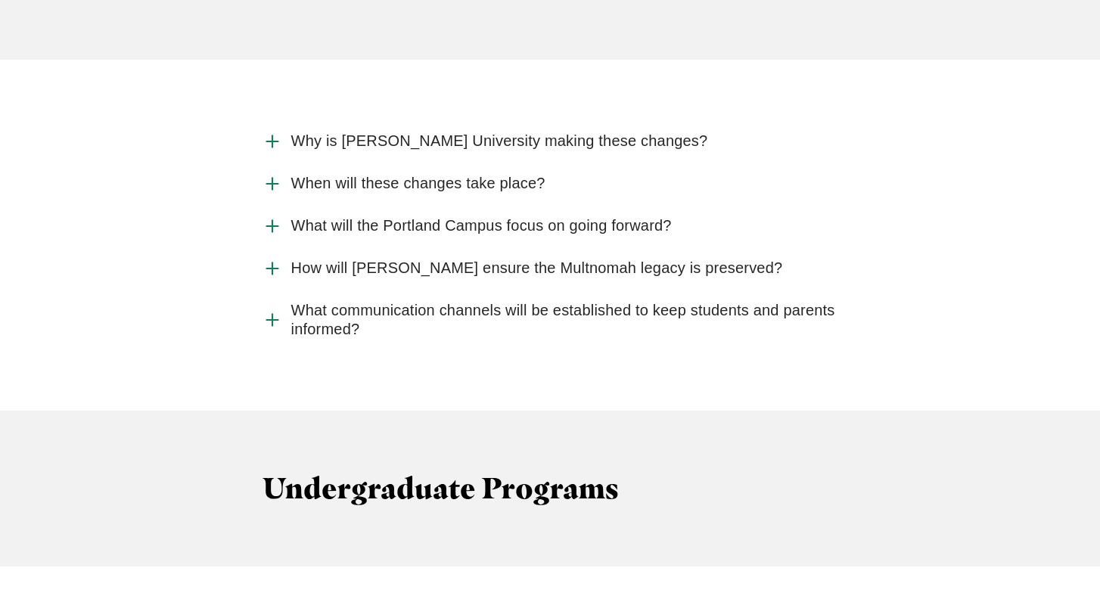
click at [270, 310] on icon "Accordion" at bounding box center [273, 320] width 20 height 20
click at [0, 0] on input "What communication channels will be established to keep students and parents in…" at bounding box center [0, 0] width 0 height 0
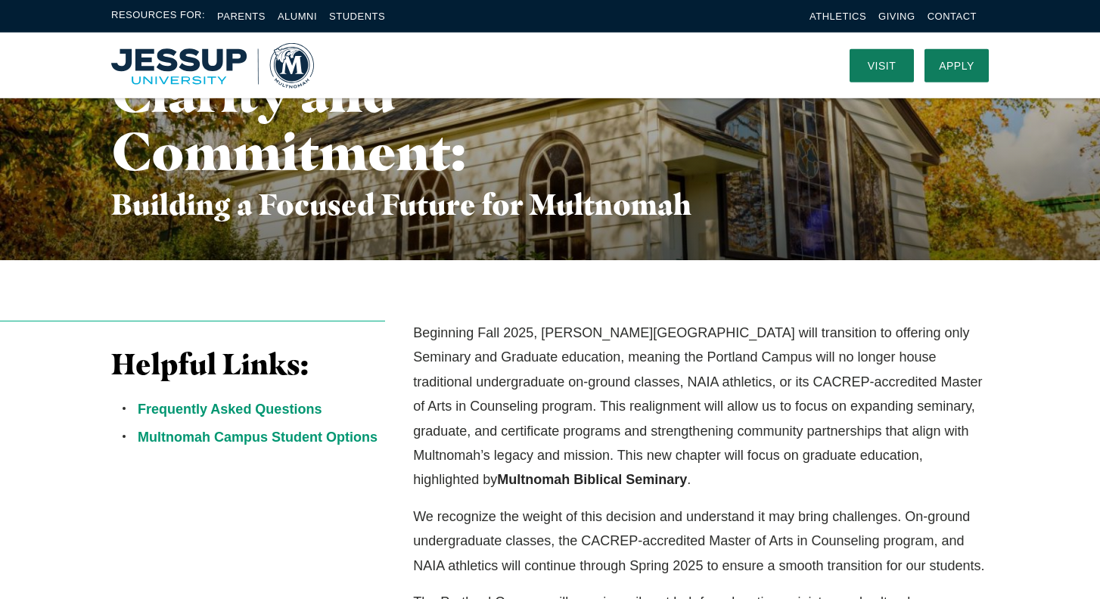
scroll to position [0, 0]
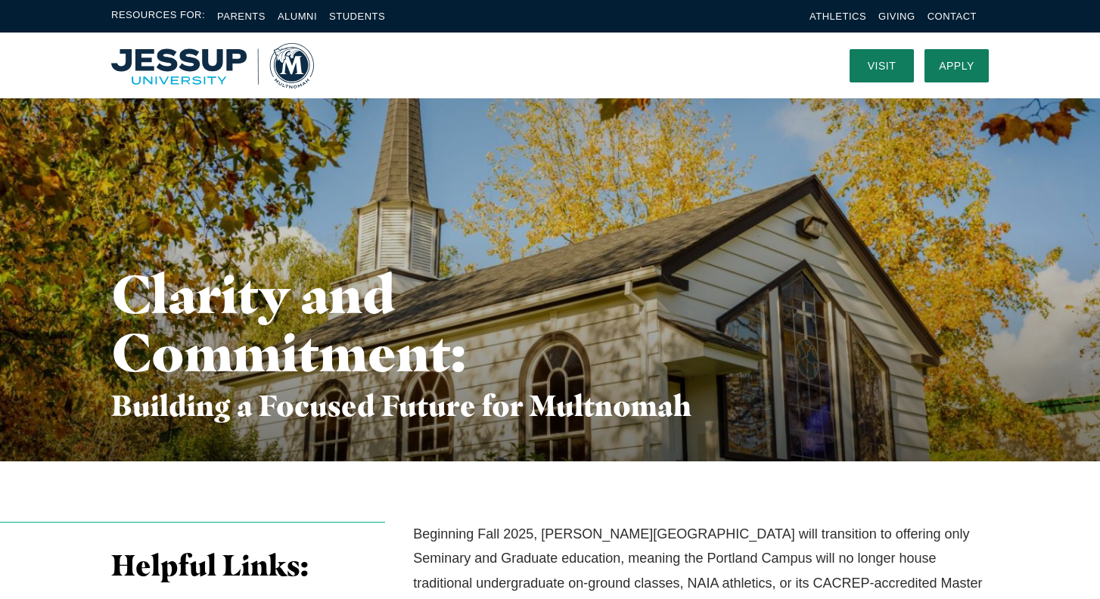
click at [291, 74] on img "Home" at bounding box center [212, 65] width 203 height 45
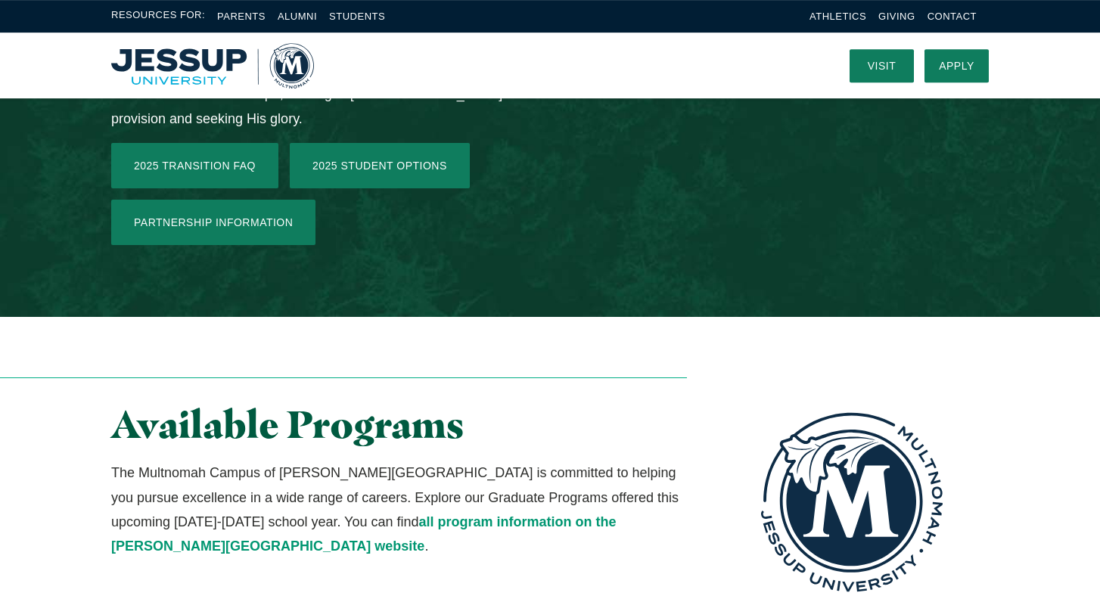
scroll to position [2438, 0]
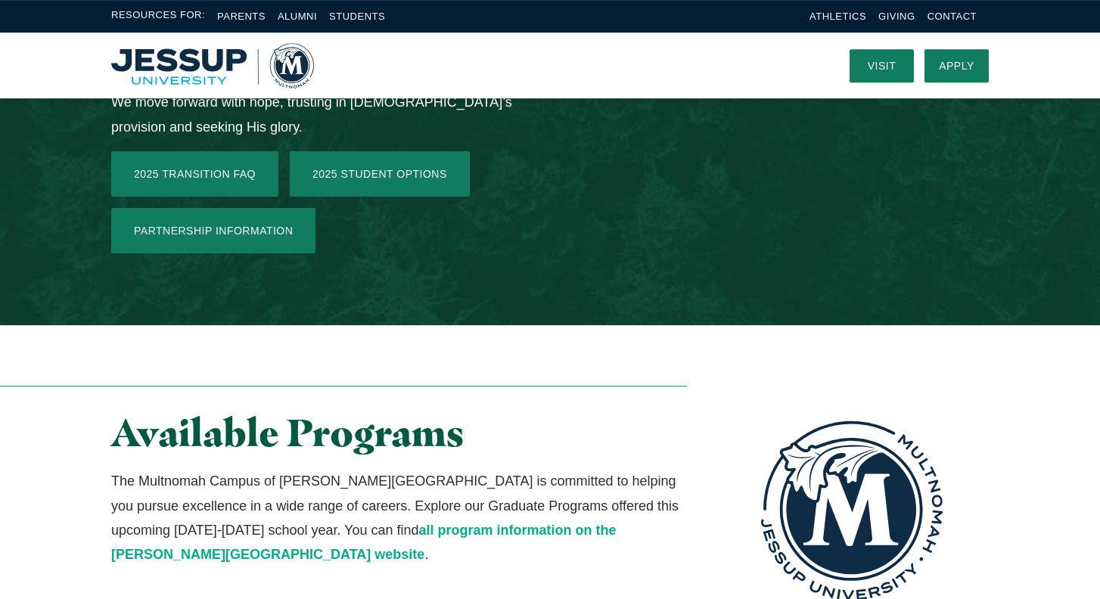
click at [434, 523] on link "all program information on the [PERSON_NAME][GEOGRAPHIC_DATA] website" at bounding box center [363, 542] width 505 height 39
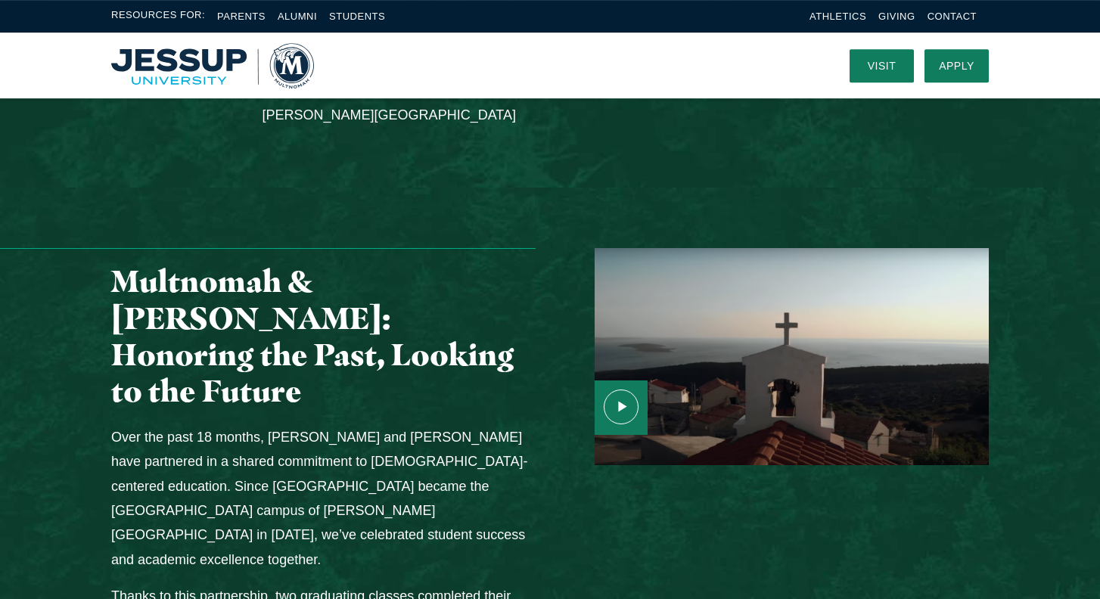
scroll to position [1629, 0]
